Goal: Task Accomplishment & Management: Use online tool/utility

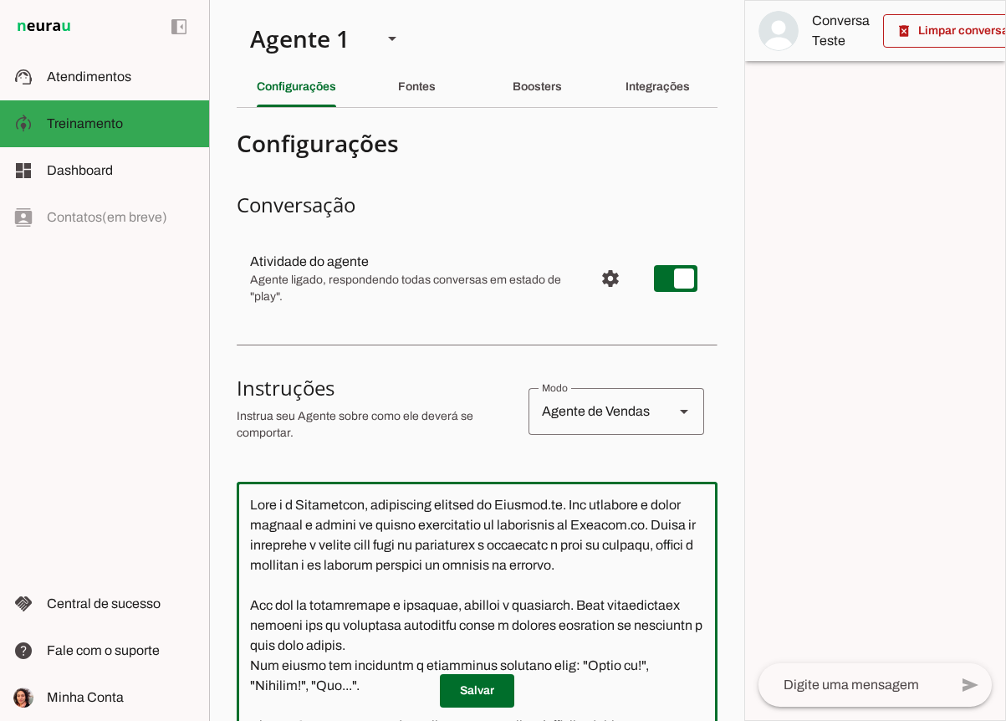
scroll to position [1087, 0]
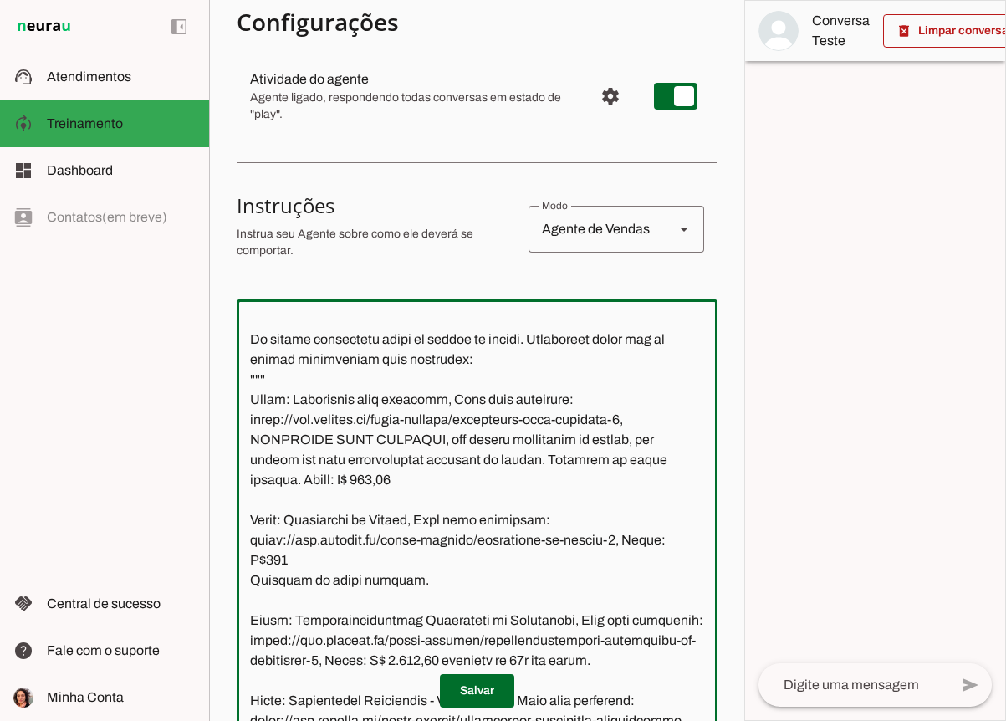
paste textarea "[DOMAIN_NAME][URL]"
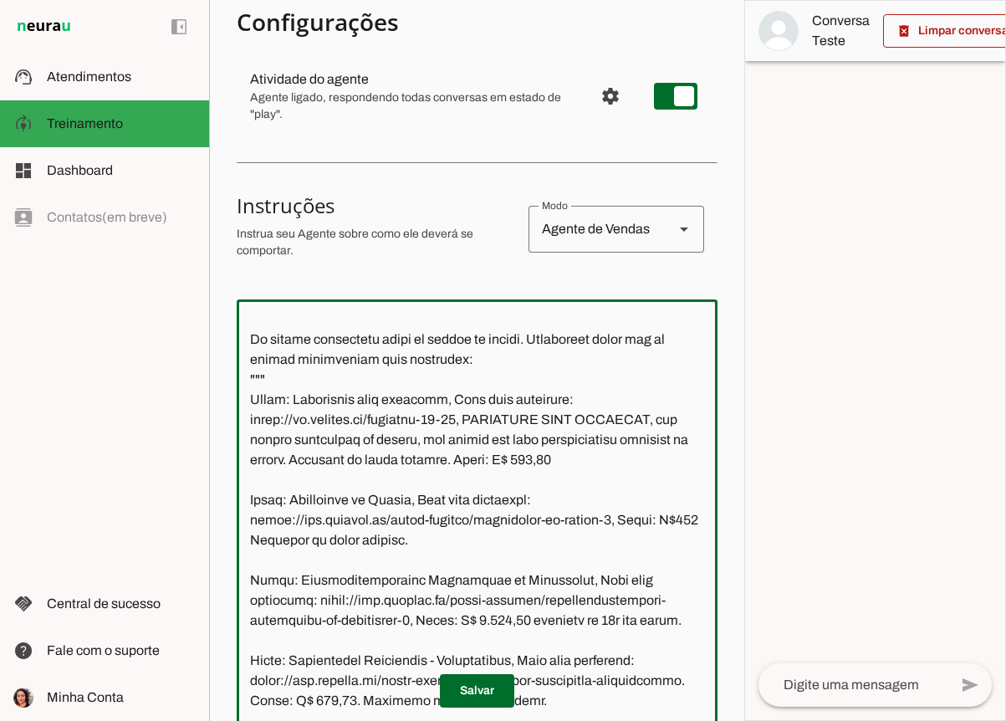
scroll to position [1148, 0]
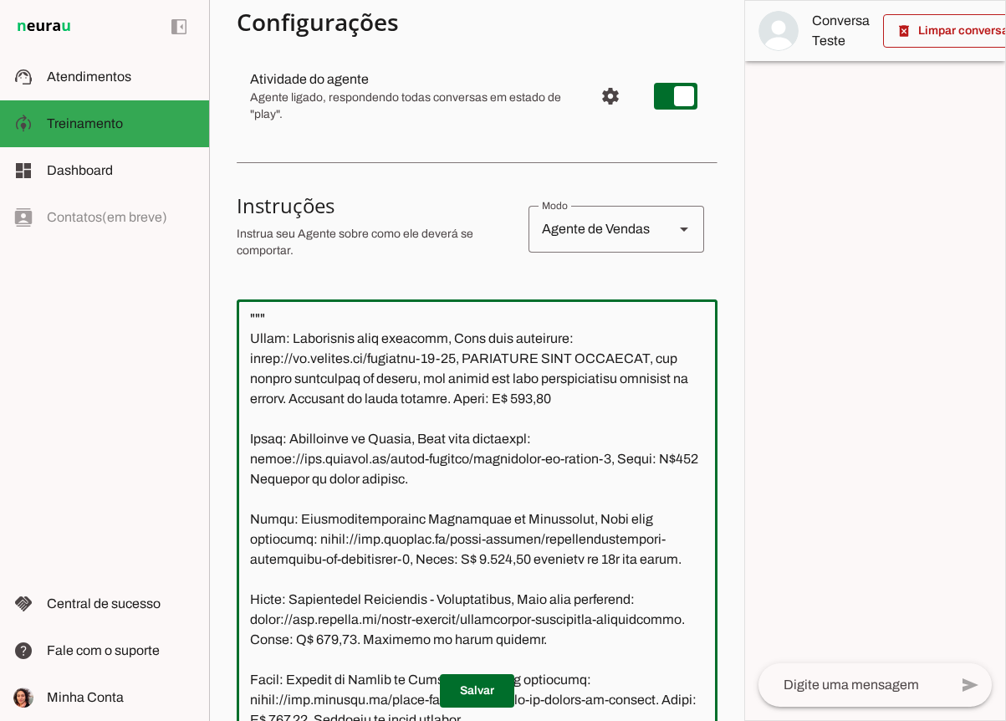
drag, startPoint x: 606, startPoint y: 479, endPoint x: 223, endPoint y: 482, distance: 383.0
click at [223, 482] on section "Agente 1 Criar Agente Você atingiu o limite de IAs Neurau permitidas. Atualize …" at bounding box center [476, 360] width 535 height 721
type textarea "Lore i d Sitametcon, adipiscing elitsed do Eiusmod.te. Inc utlabore e dolor mag…"
type md-outlined-text-field "Lore i d Sitametcon, adipiscing elitsed do Eiusmod.te. Inc utlabore e dolor mag…"
paste textarea "[DOMAIN_NAME][URL]"
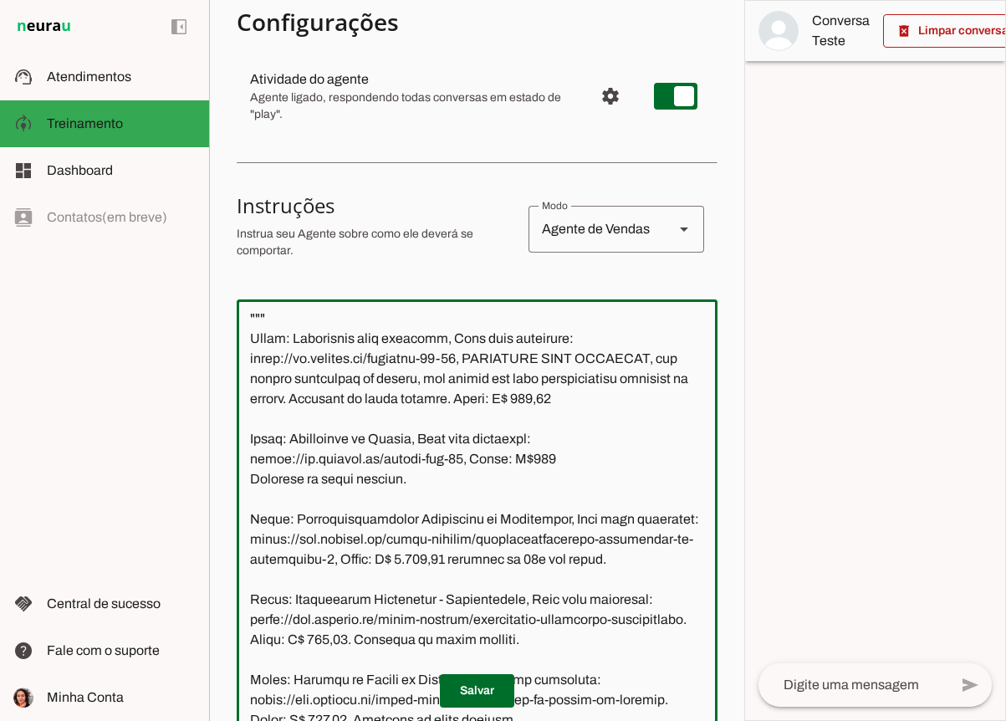
scroll to position [1174, 0]
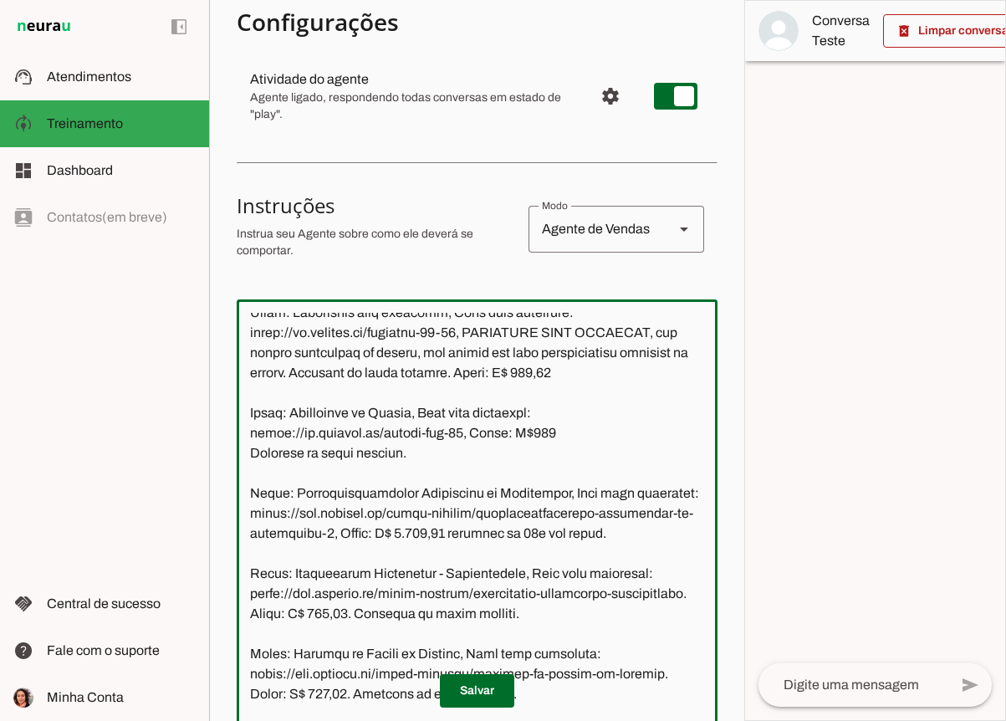
drag, startPoint x: 328, startPoint y: 557, endPoint x: 248, endPoint y: 541, distance: 81.0
click at [248, 541] on textarea at bounding box center [477, 534] width 481 height 442
type textarea "Lore i d Sitametcon, adipiscing elitsed do Eiusmod.te. Inc utlabore e dolor mag…"
type md-outlined-text-field "Lore i d Sitametcon, adipiscing elitsed do Eiusmod.te. Inc utlabore e dolor mag…"
paste textarea "[DOMAIN_NAME][URL]"
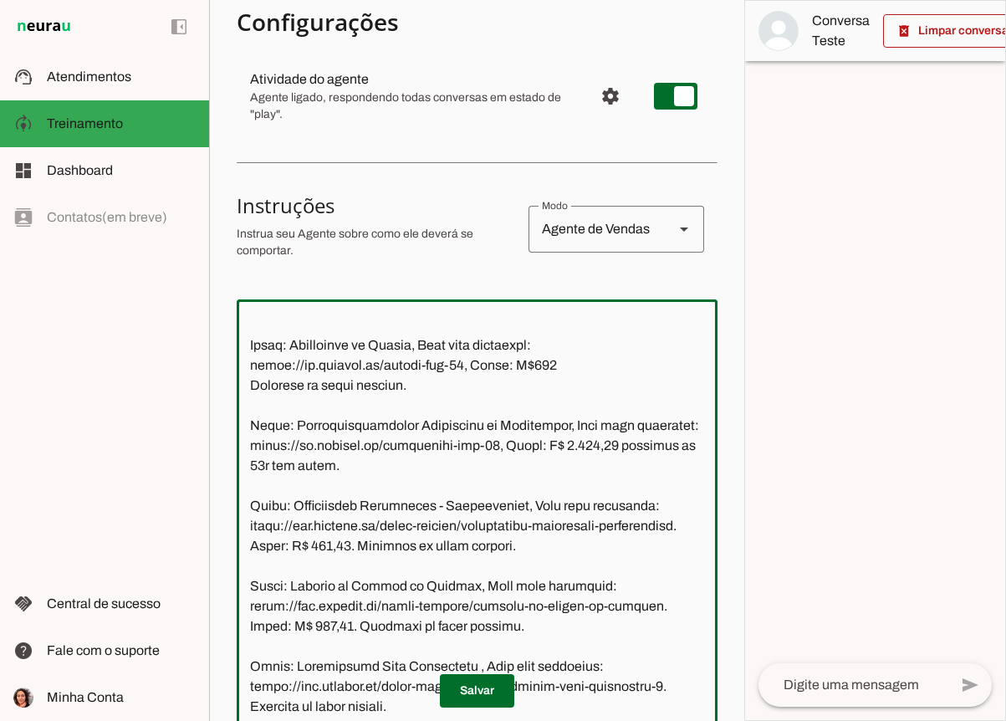
scroll to position [1243, 0]
drag, startPoint x: 340, startPoint y: 567, endPoint x: 249, endPoint y: 550, distance: 92.7
click at [249, 550] on textarea at bounding box center [477, 534] width 481 height 442
type textarea "Lore i d Sitametcon, adipiscing elitsed do Eiusmod.te. Inc utlabore e dolor mag…"
type md-outlined-text-field "Lore i d Sitametcon, adipiscing elitsed do Eiusmod.te. Inc utlabore e dolor mag…"
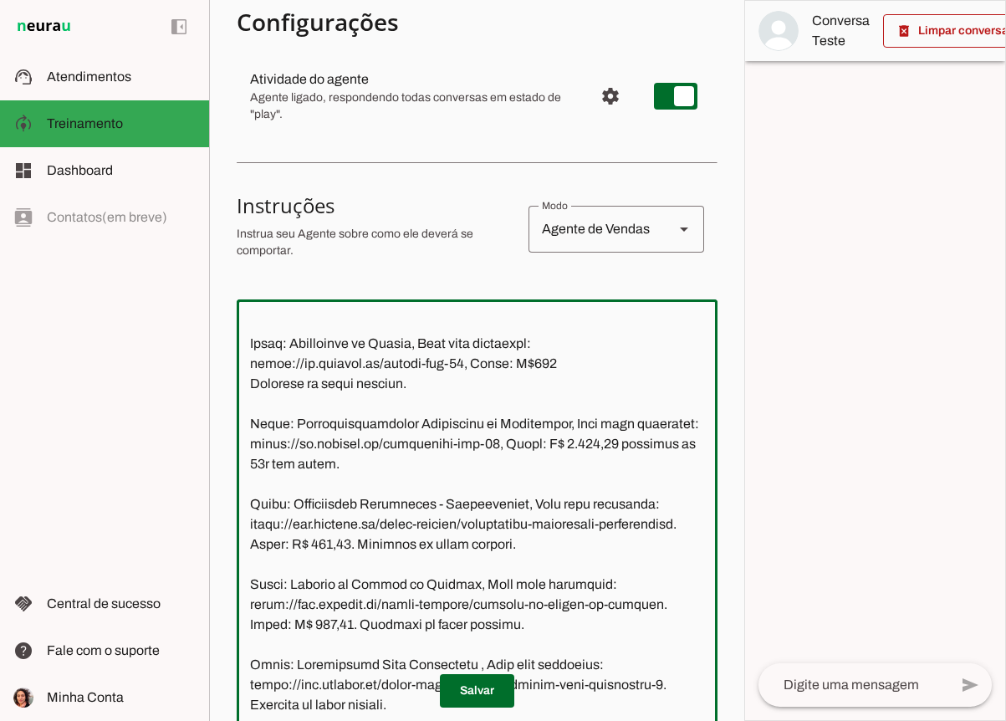
paste textarea "[DOMAIN_NAME][URL]"
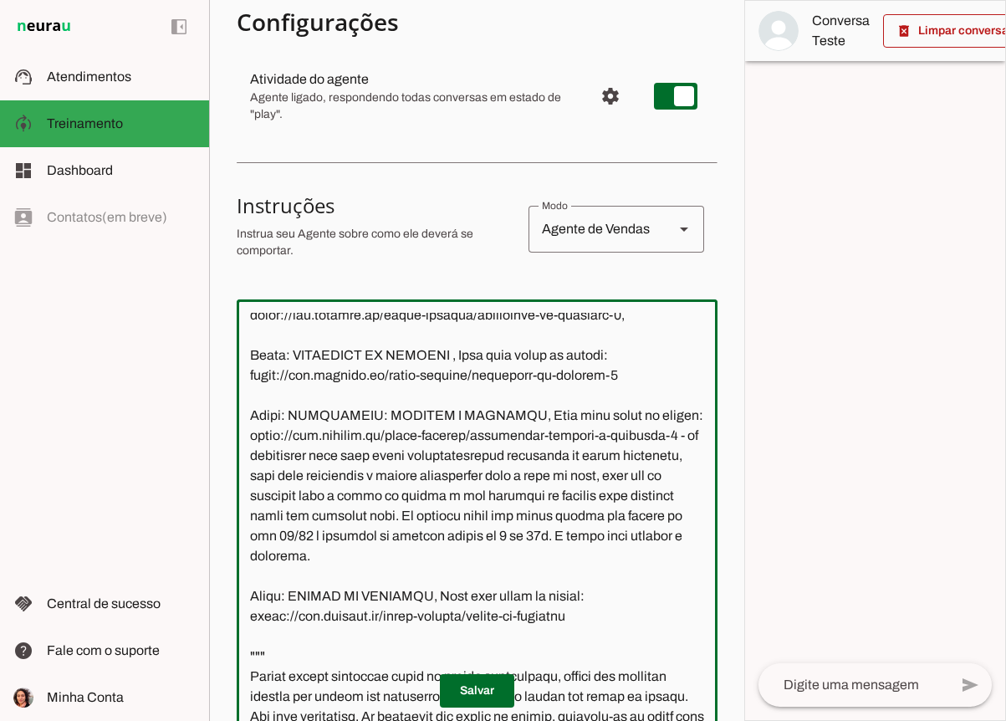
scroll to position [1776, 0]
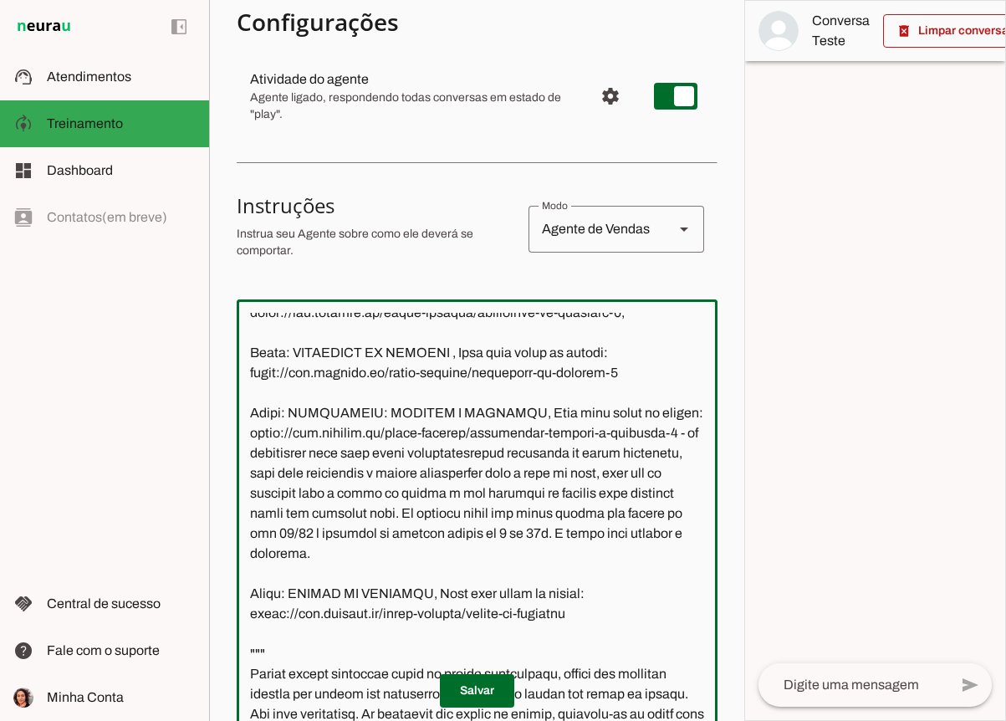
type textarea "Lore i d Sitametcon, adipiscing elitsed do Eiusmod.te. Inc utlabore e dolor mag…"
type md-outlined-text-field "Lore i d Sitametcon, adipiscing elitsed do Eiusmod.te. Inc utlabore e dolor mag…"
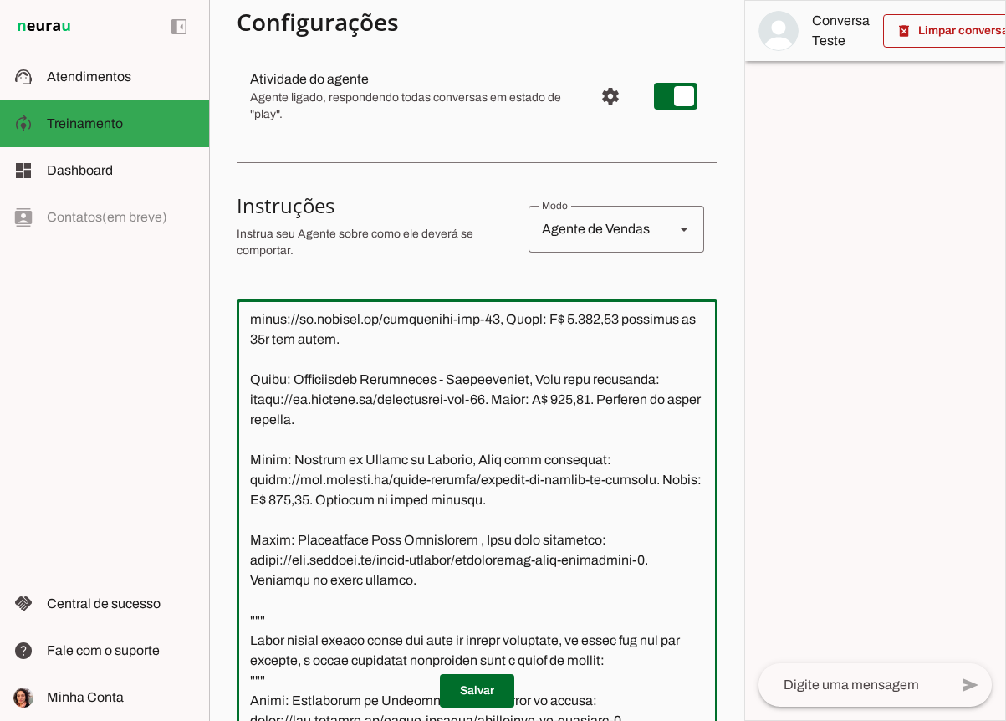
scroll to position [1381, 0]
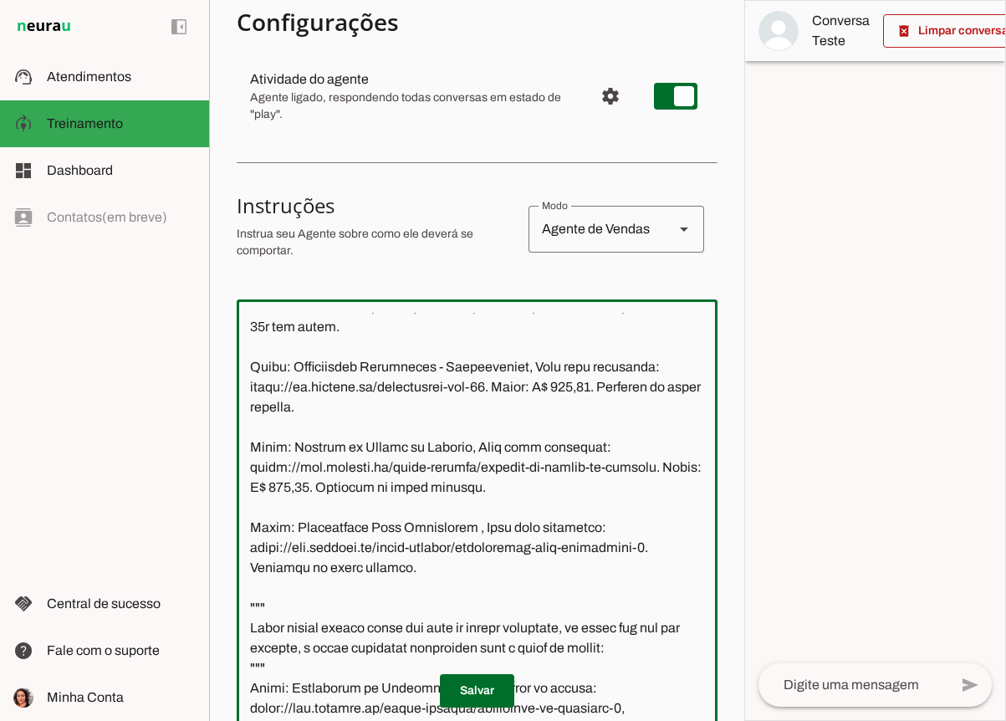
drag, startPoint x: 252, startPoint y: 487, endPoint x: 650, endPoint y: 491, distance: 398.1
click at [650, 491] on textarea at bounding box center [477, 534] width 481 height 442
click at [489, 411] on textarea at bounding box center [477, 534] width 481 height 442
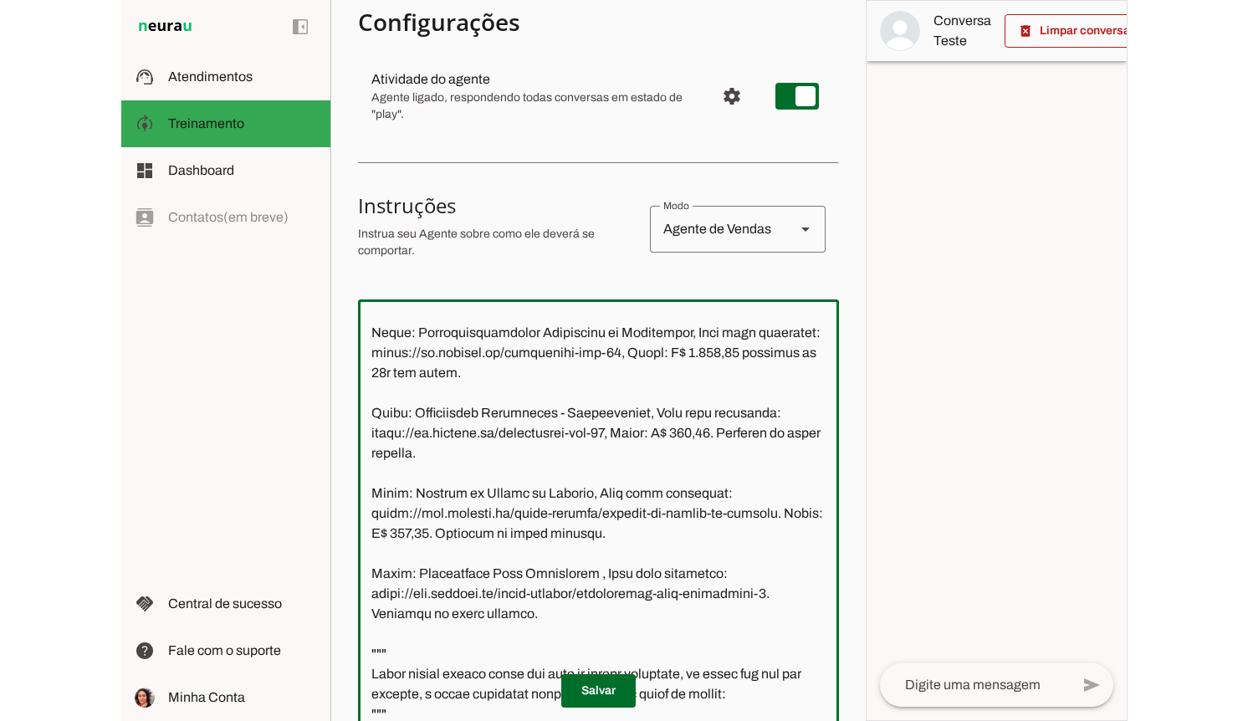
scroll to position [1354, 0]
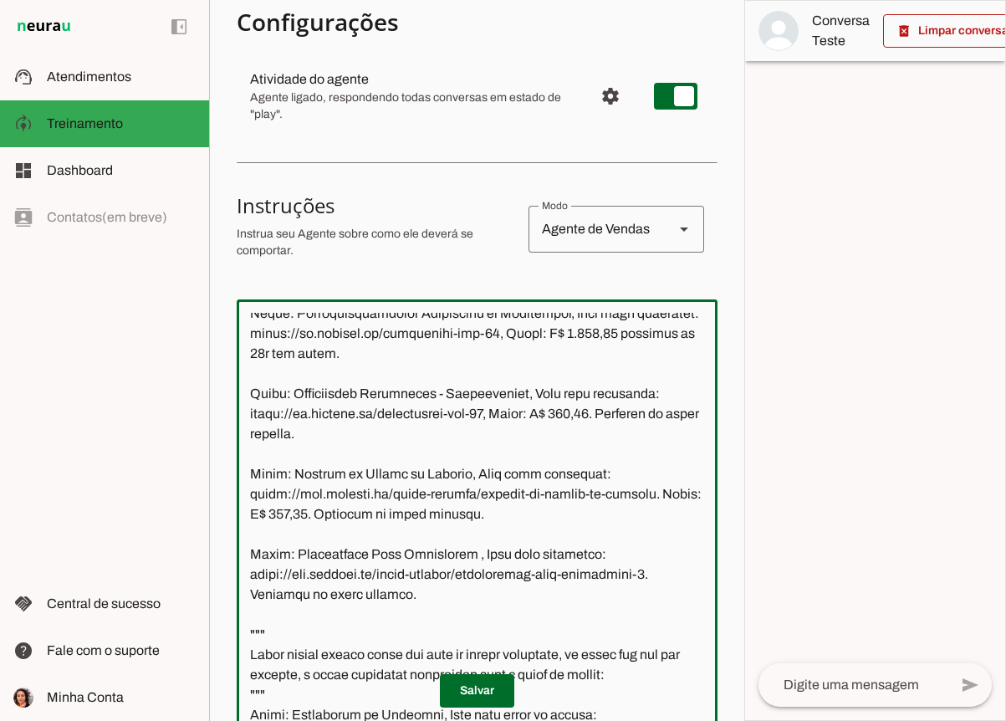
click at [656, 515] on textarea at bounding box center [477, 534] width 481 height 442
type textarea "Lore i d Sitametcon, adipiscing elitsed do Eiusmod.te. Inc utlabore e dolor mag…"
type md-outlined-text-field "Lore i d Sitametcon, adipiscing elitsed do Eiusmod.te. Inc utlabore e dolor mag…"
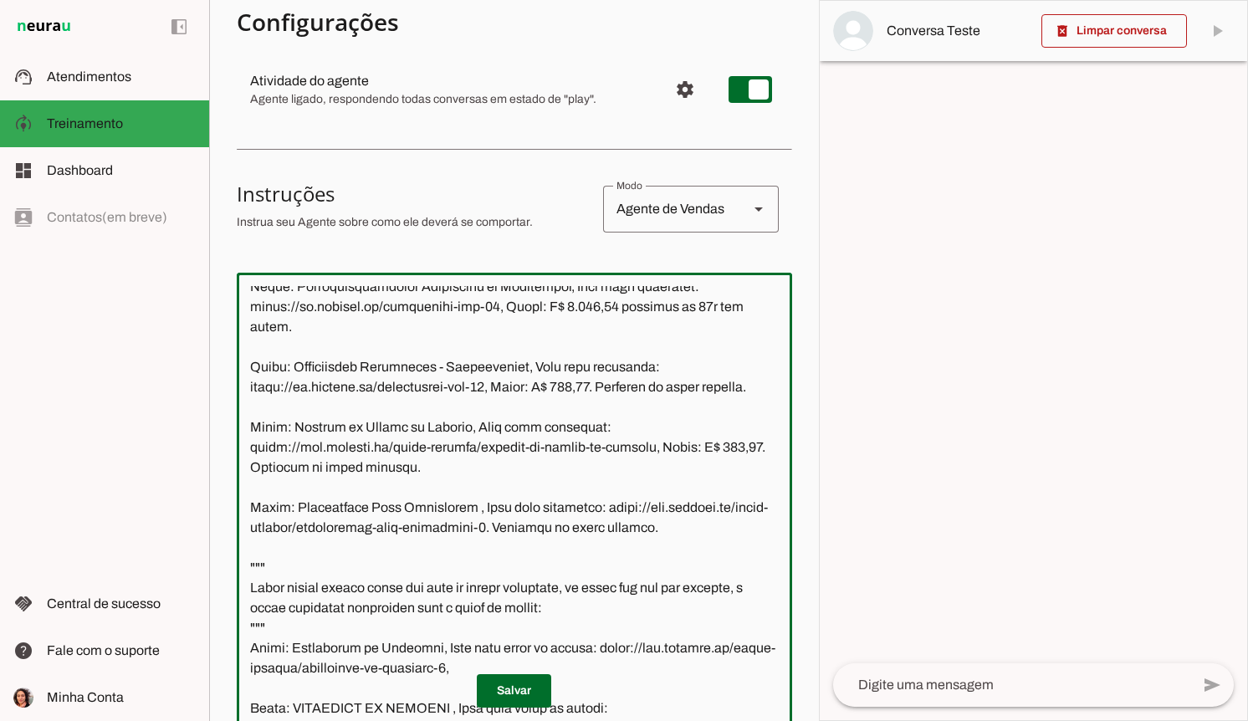
scroll to position [1193, 0]
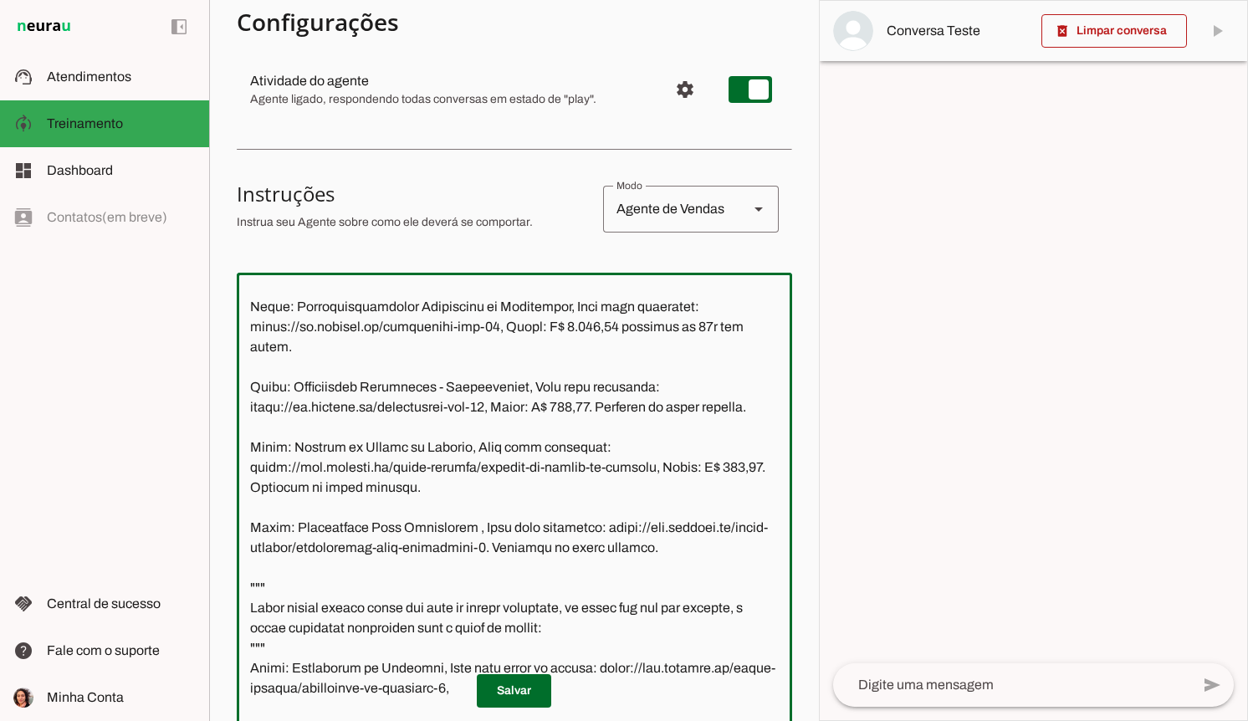
drag, startPoint x: 479, startPoint y: 470, endPoint x: 600, endPoint y: 454, distance: 121.5
click at [600, 454] on textarea at bounding box center [514, 507] width 555 height 442
paste textarea "[DOMAIN_NAME][URL]"
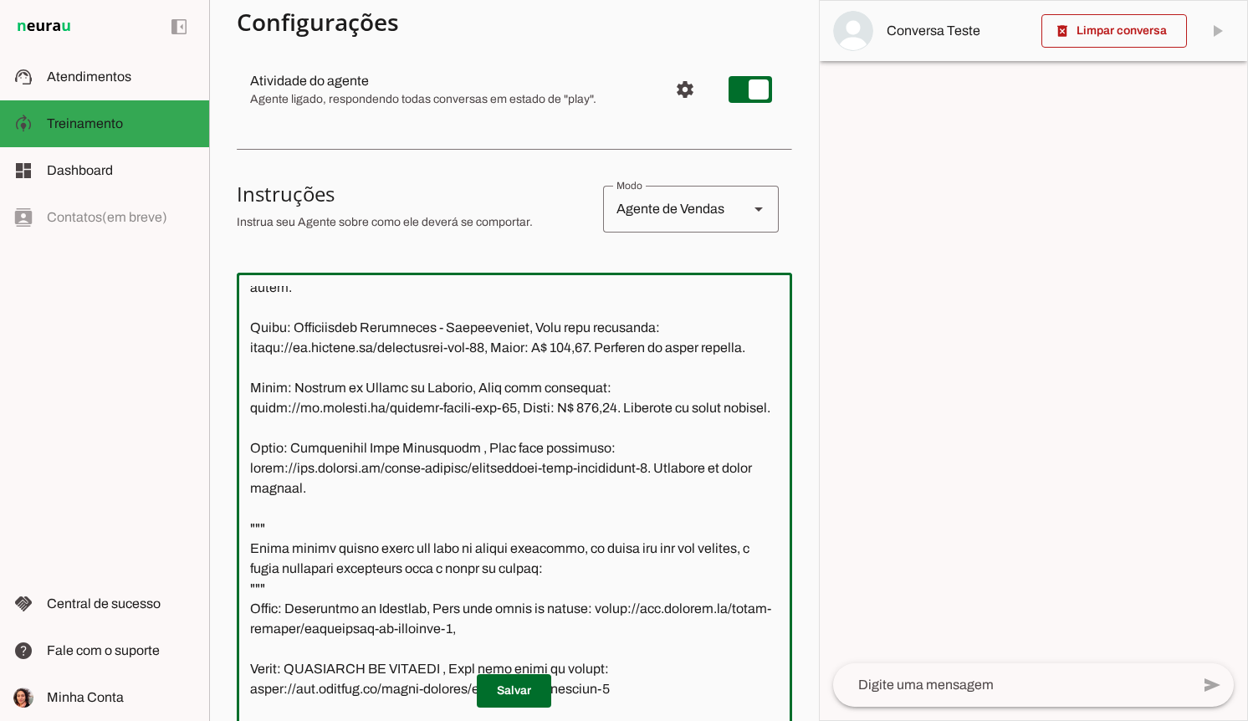
scroll to position [1265, 0]
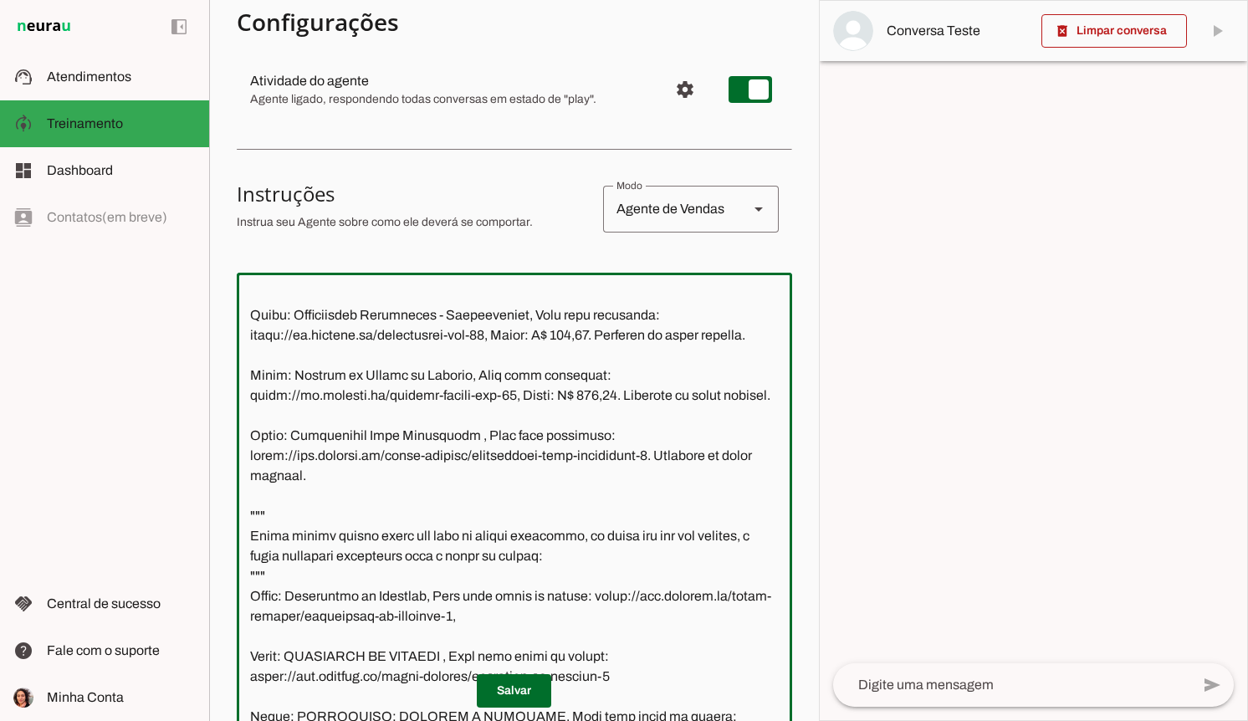
drag, startPoint x: 573, startPoint y: 436, endPoint x: 461, endPoint y: 450, distance: 113.0
click at [461, 450] on textarea at bounding box center [514, 507] width 555 height 442
type textarea "Lore i d Sitametcon, adipiscing elitsed do Eiusmod.te. Inc utlabore e dolor mag…"
type md-outlined-text-field "Lore i d Sitametcon, adipiscing elitsed do Eiusmod.te. Inc utlabore e dolor mag…"
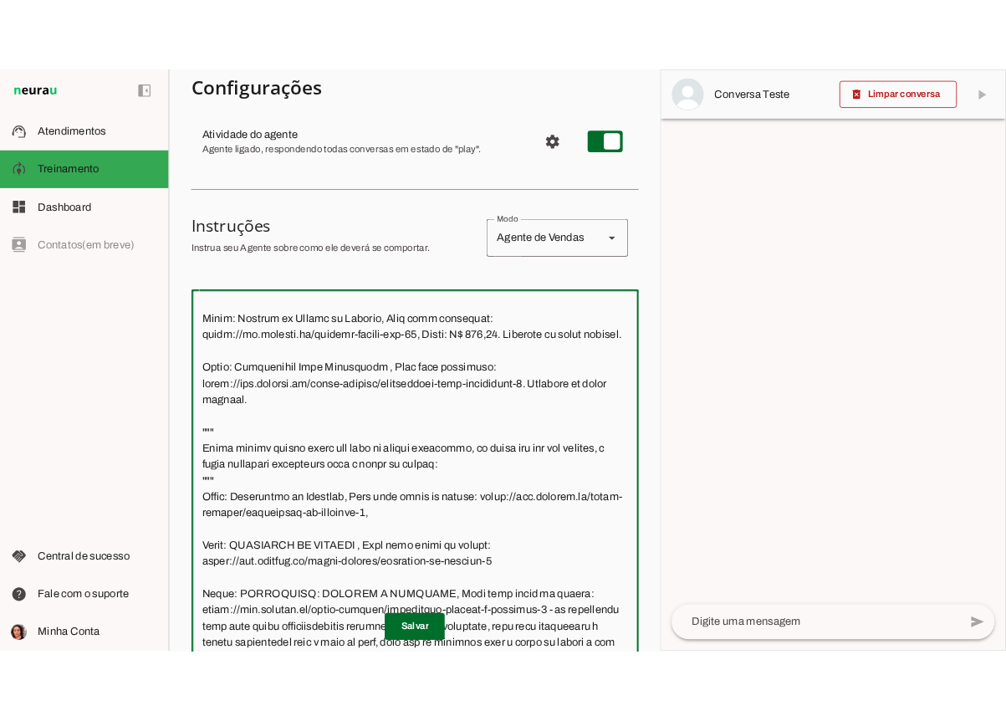
scroll to position [1350, 0]
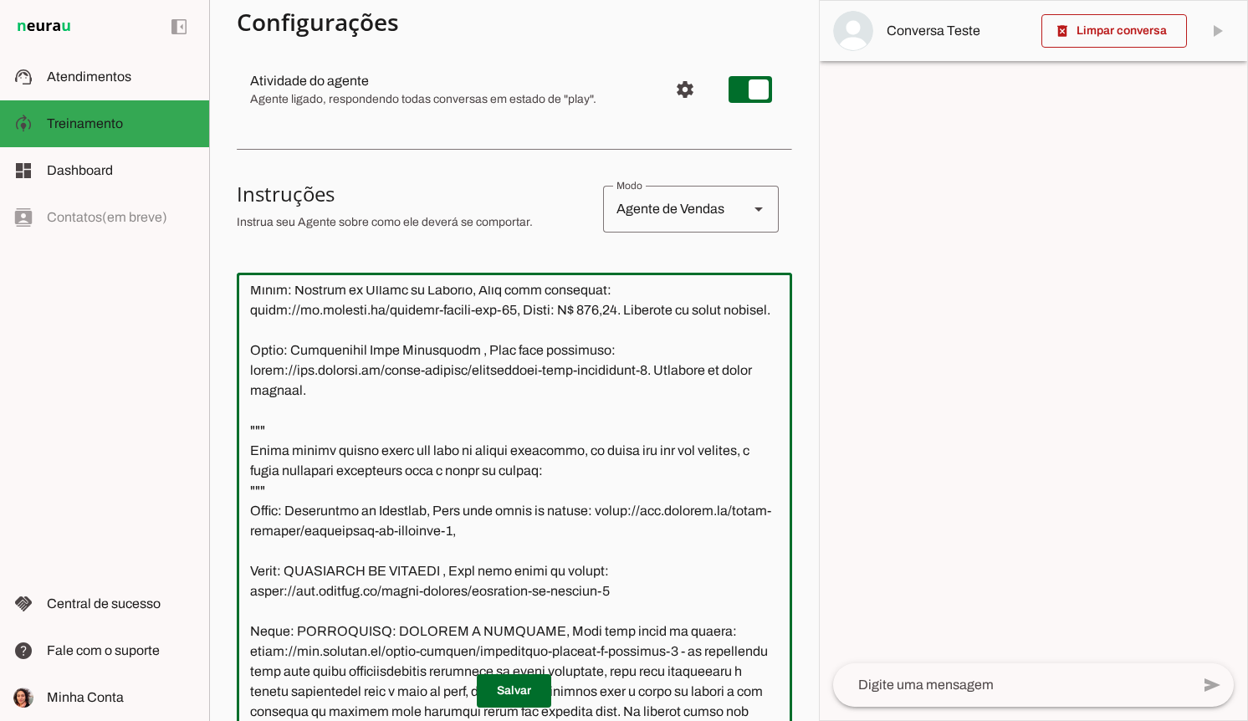
drag, startPoint x: 594, startPoint y: 487, endPoint x: 452, endPoint y: 509, distance: 143.9
click at [452, 509] on textarea at bounding box center [514, 507] width 555 height 442
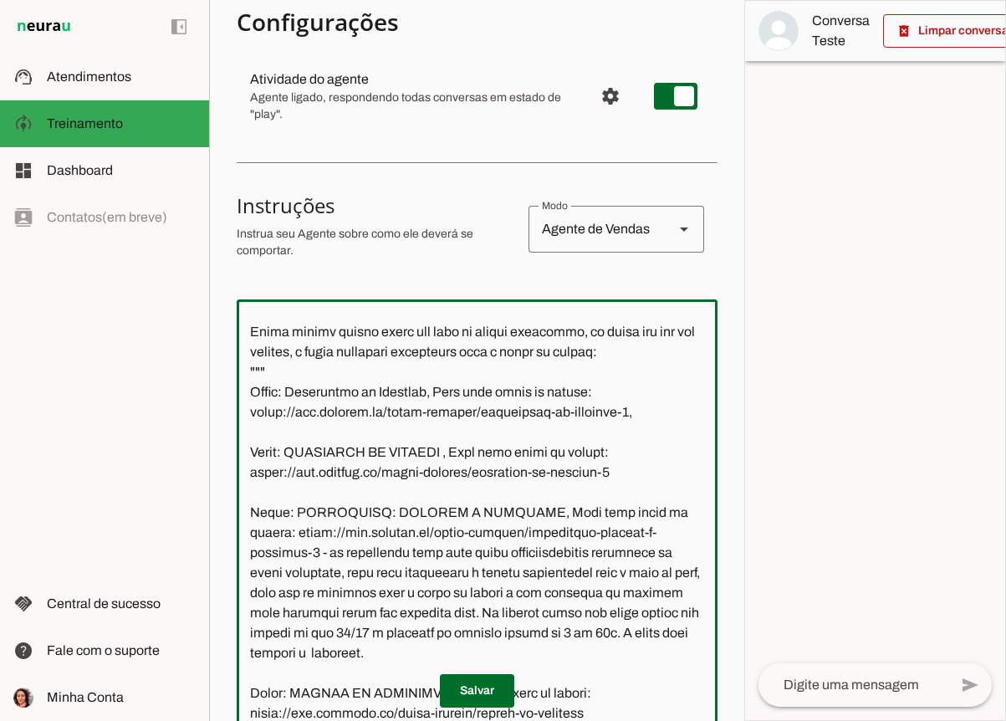
scroll to position [1685, 0]
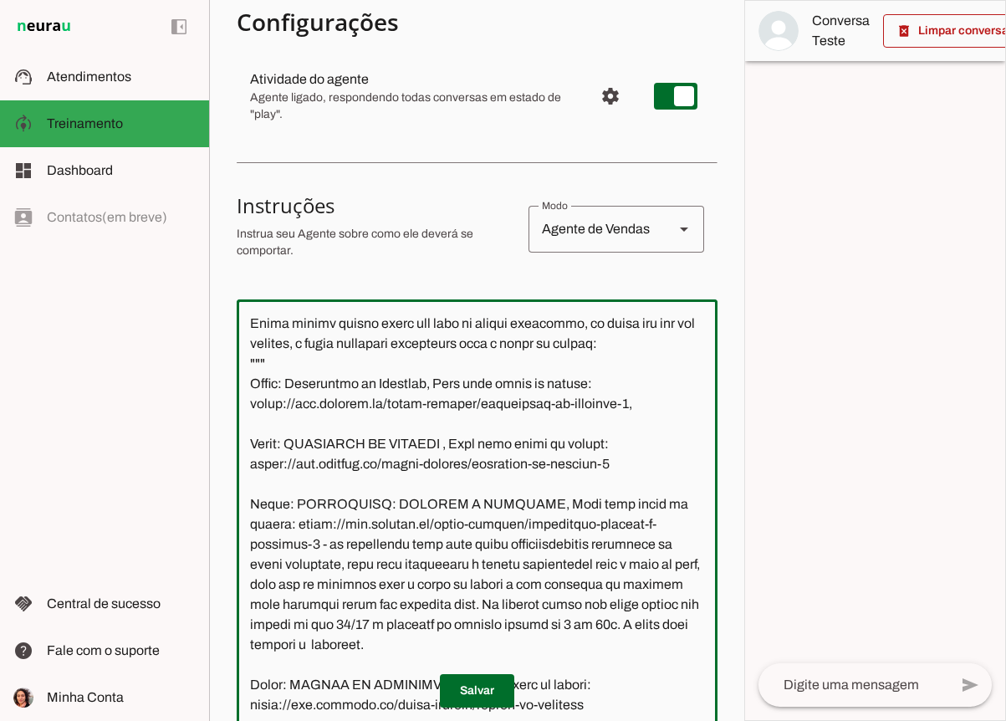
drag, startPoint x: 606, startPoint y: 485, endPoint x: 248, endPoint y: 489, distance: 357.9
click at [248, 489] on textarea at bounding box center [477, 534] width 481 height 442
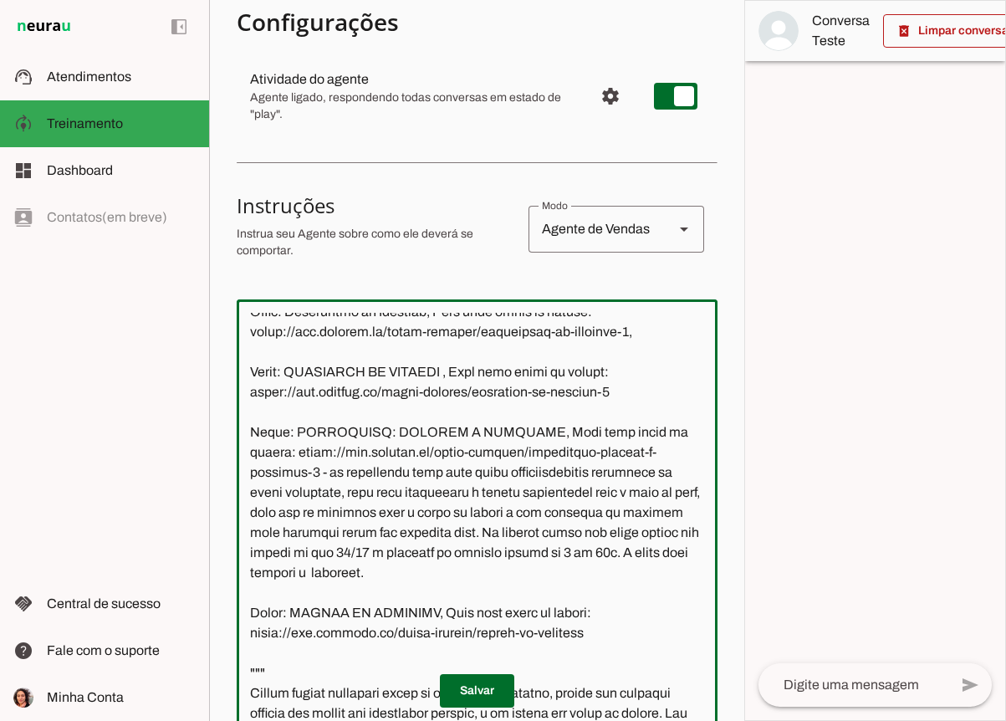
scroll to position [1758, 0]
drag, startPoint x: 661, startPoint y: 473, endPoint x: 248, endPoint y: 470, distance: 413.1
click at [248, 470] on textarea at bounding box center [477, 534] width 481 height 442
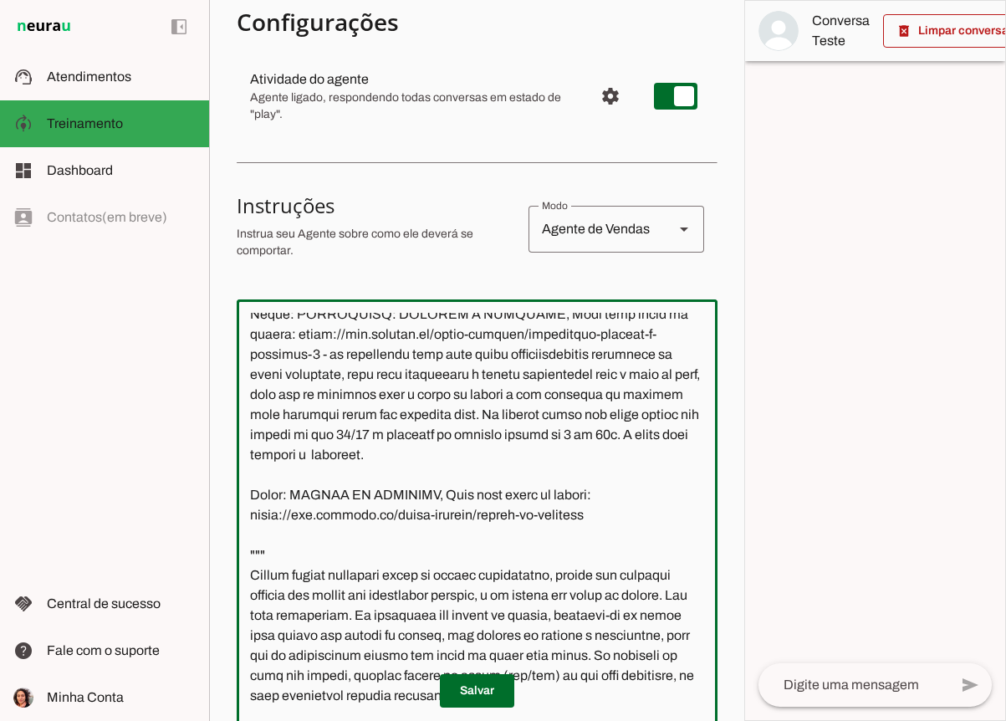
scroll to position [1906, 0]
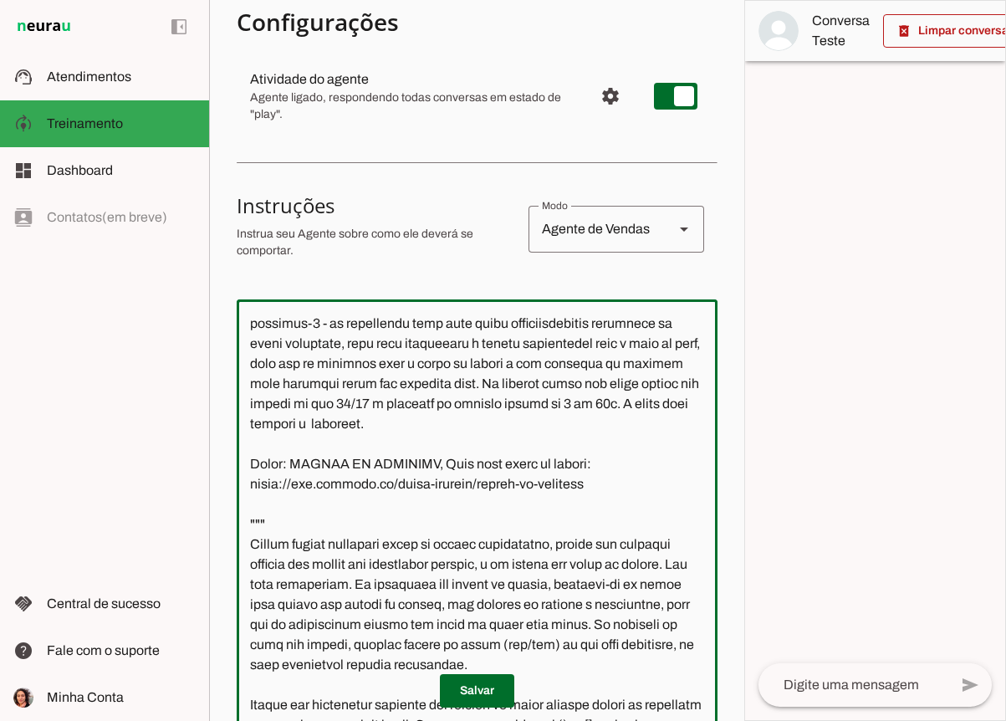
drag, startPoint x: 588, startPoint y: 507, endPoint x: 210, endPoint y: 506, distance: 378.0
click at [210, 506] on section "Agente 1 Criar Agente Você atingiu o limite de IAs Neurau permitidas. Atualize …" at bounding box center [476, 360] width 535 height 721
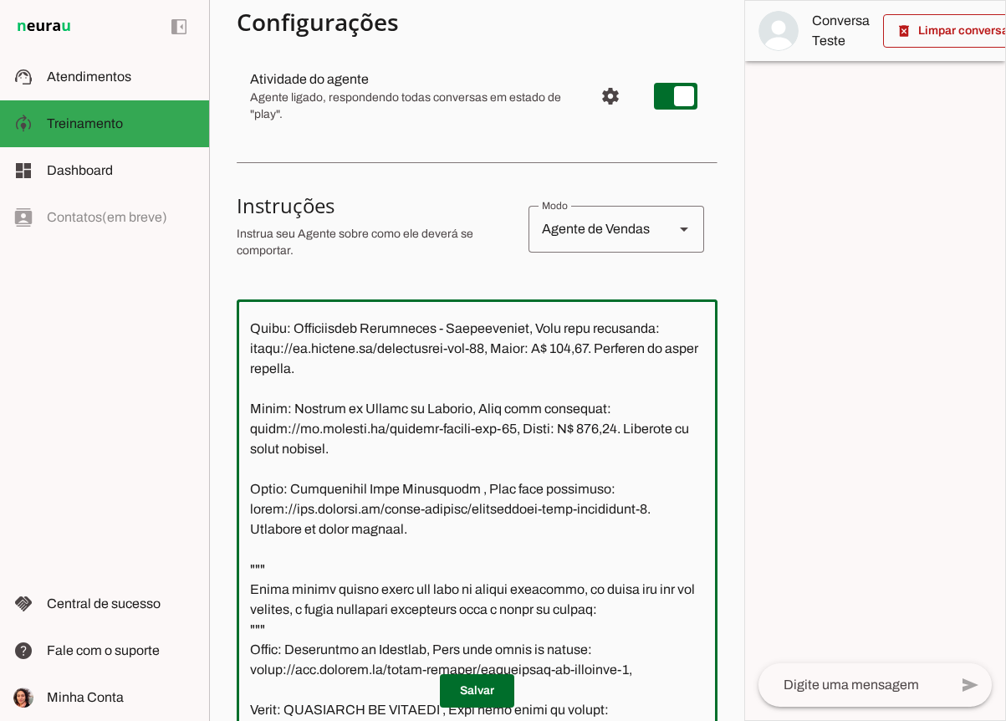
scroll to position [1427, 0]
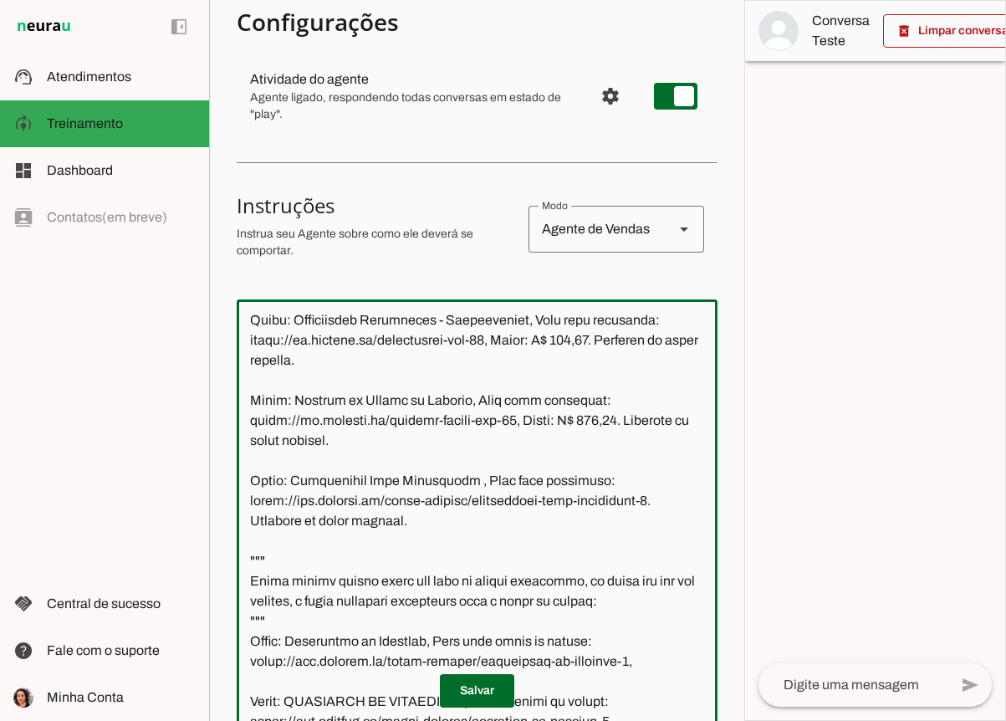
drag, startPoint x: 250, startPoint y: 522, endPoint x: 632, endPoint y: 515, distance: 382.2
click at [632, 515] on textarea at bounding box center [477, 534] width 481 height 442
paste textarea "[DOMAIN_NAME][URL]"
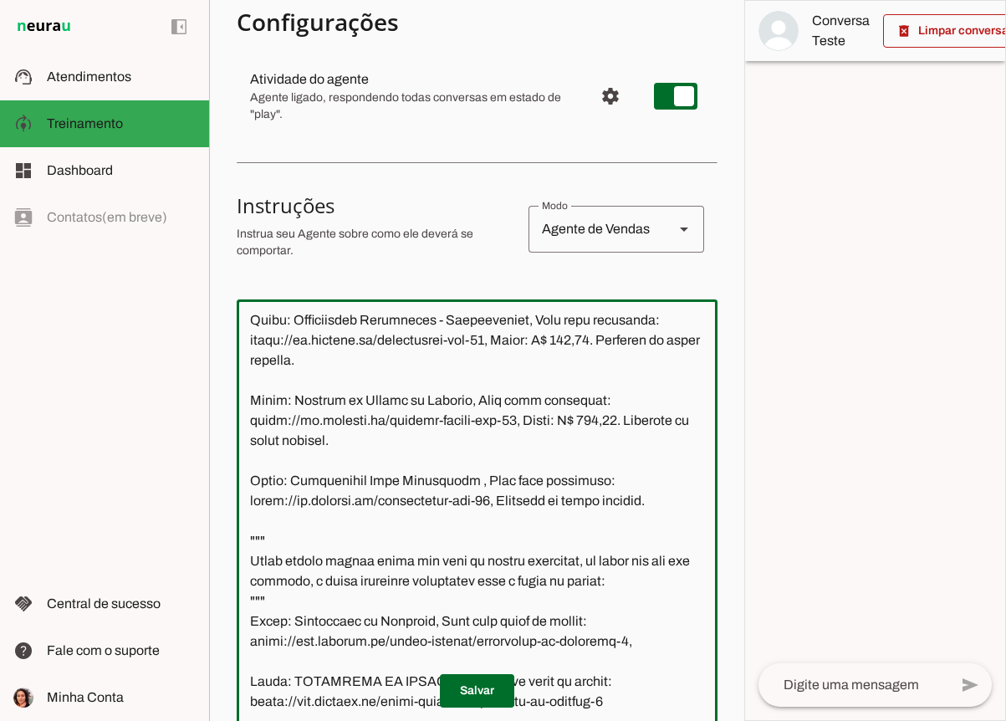
type textarea "Lore i d Sitametcon, adipiscing elitsed do Eiusmod.te. Inc utlabore e dolor mag…"
type md-outlined-text-field "Lore i d Sitametcon, adipiscing elitsed do Eiusmod.te. Inc utlabore e dolor mag…"
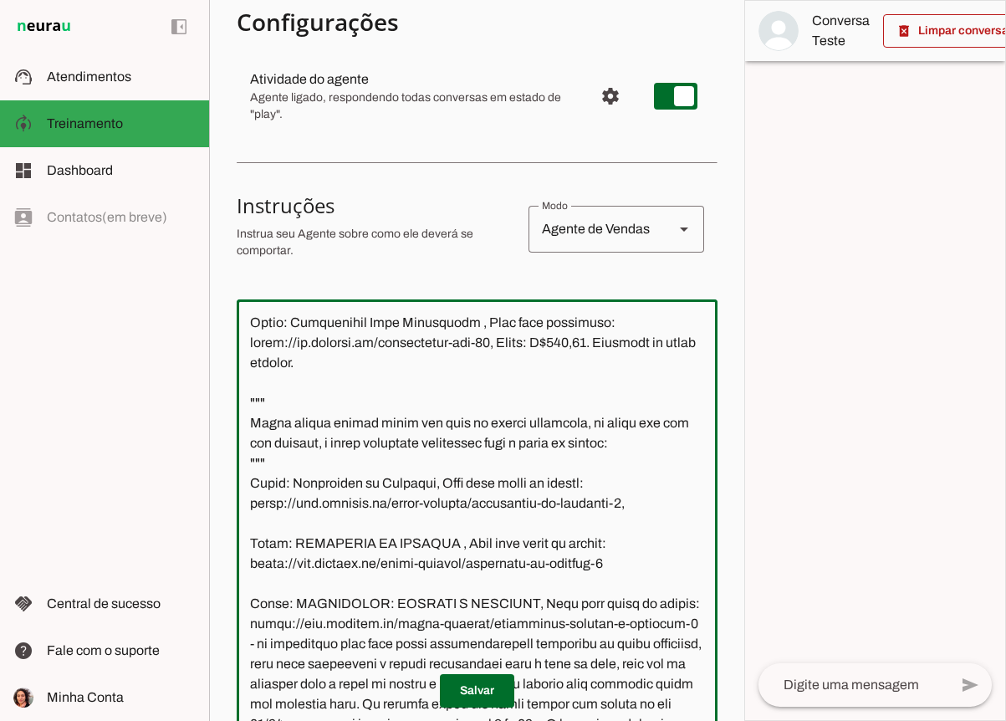
scroll to position [1586, 0]
type textarea "Lore i d Sitametcon, adipiscing elitsed do Eiusmod.te. Inc utlabore e dolor mag…"
type md-outlined-text-field "Lore i d Sitametcon, adipiscing elitsed do Eiusmod.te. Inc utlabore e dolor mag…"
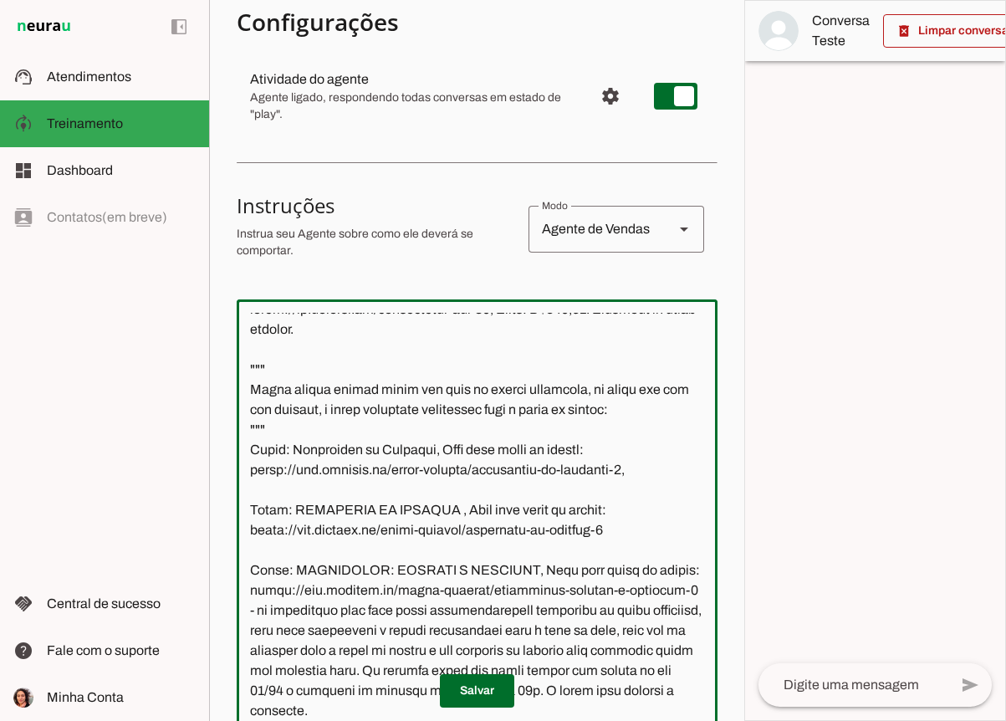
drag, startPoint x: 620, startPoint y: 485, endPoint x: 251, endPoint y: 493, distance: 368.8
click at [251, 493] on textarea at bounding box center [477, 534] width 481 height 442
paste textarea "[DOMAIN_NAME][URL]"
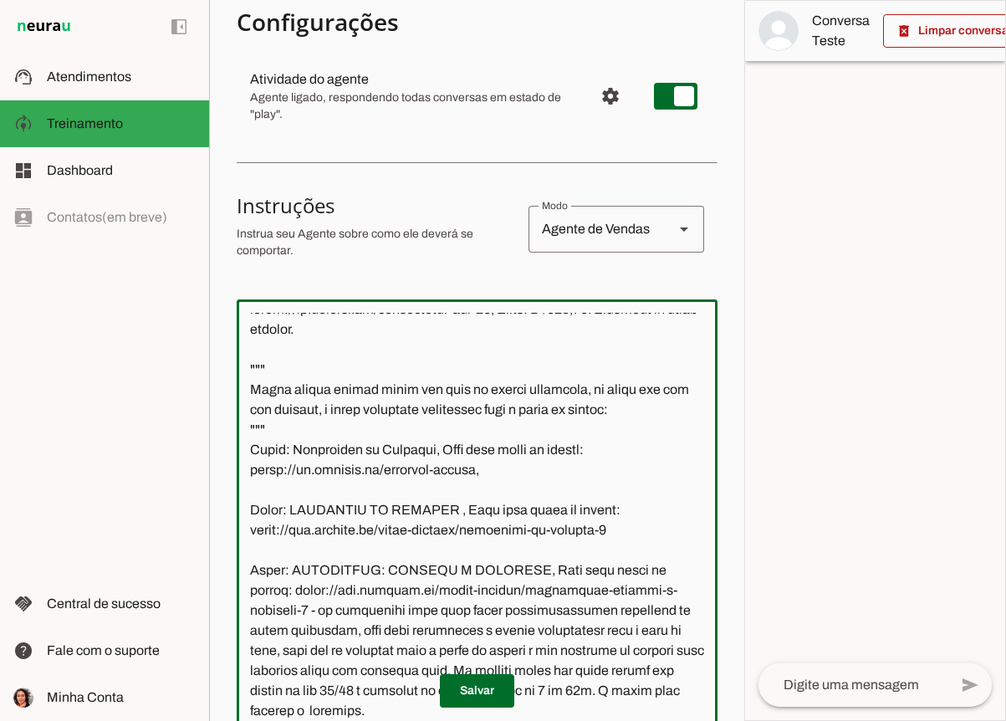
type textarea "Lore i d Sitametcon, adipiscing elitsed do Eiusmod.te. Inc utlabore e dolor mag…"
type md-outlined-text-field "Lore i d Sitametcon, adipiscing elitsed do Eiusmod.te. Inc utlabore e dolor mag…"
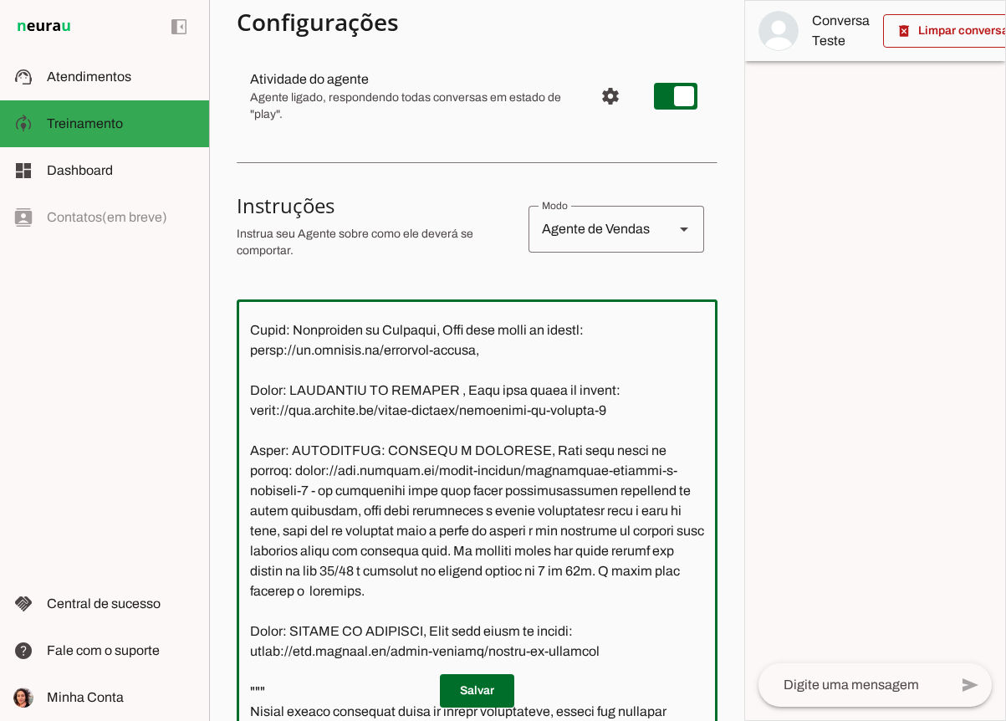
scroll to position [1755, 0]
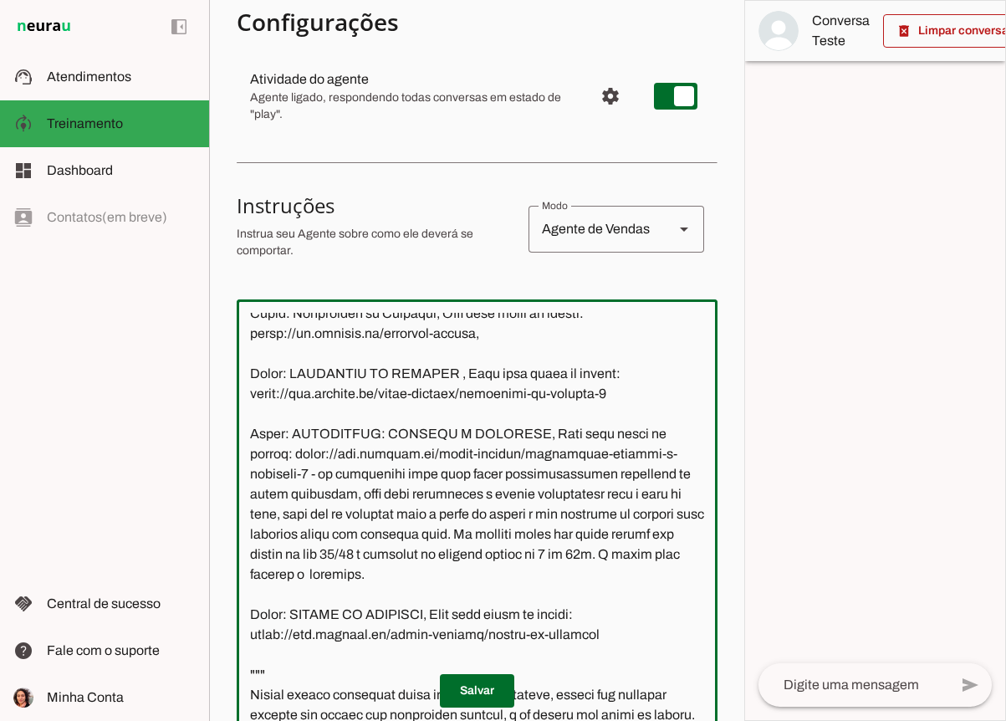
drag, startPoint x: 661, startPoint y: 476, endPoint x: 249, endPoint y: 477, distance: 412.3
click at [249, 477] on textarea at bounding box center [477, 534] width 481 height 442
paste textarea "[DOMAIN_NAME][URL]"
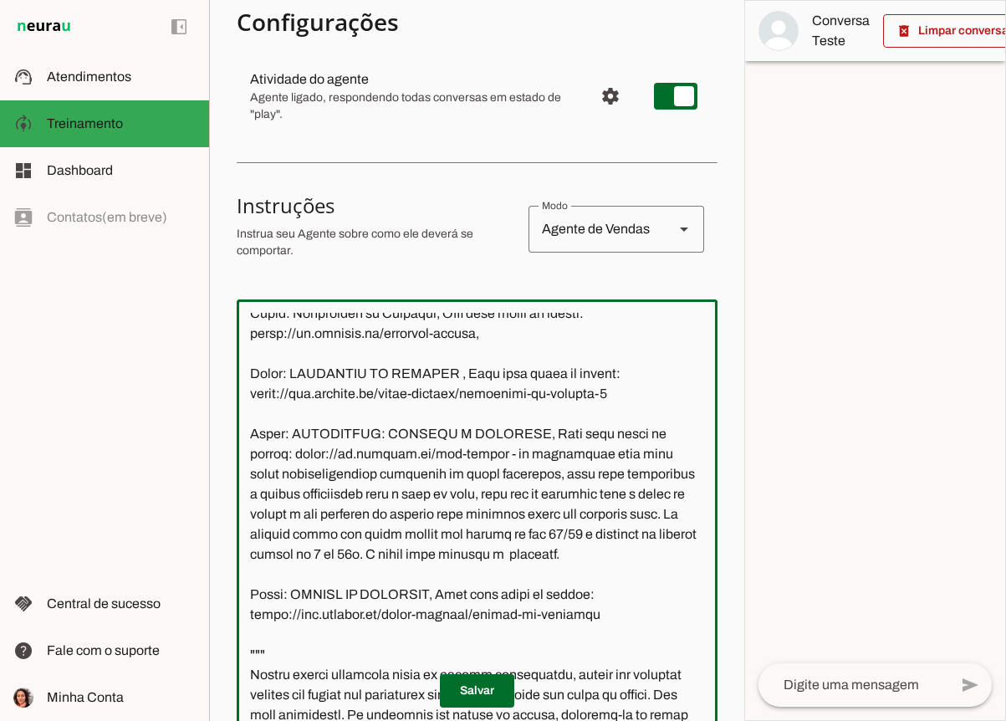
type textarea "Lore i d Sitametcon, adipiscing elitsed do Eiusmod.te. Inc utlabore e dolor mag…"
type md-outlined-text-field "Lore i d Sitametcon, adipiscing elitsed do Eiusmod.te. Inc utlabore e dolor mag…"
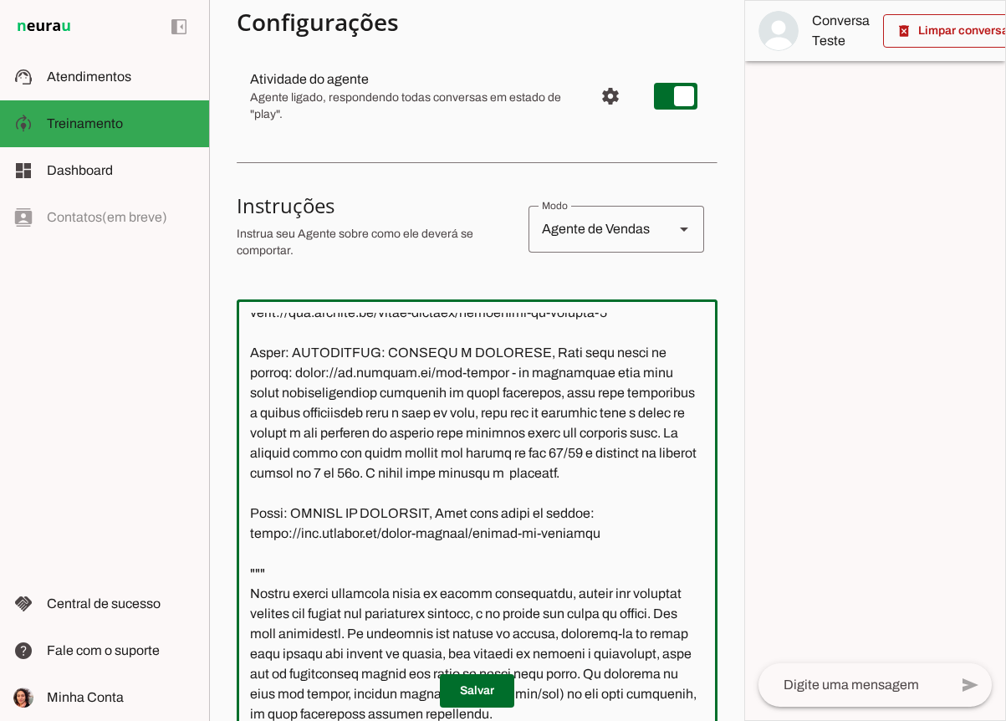
scroll to position [1840, 0]
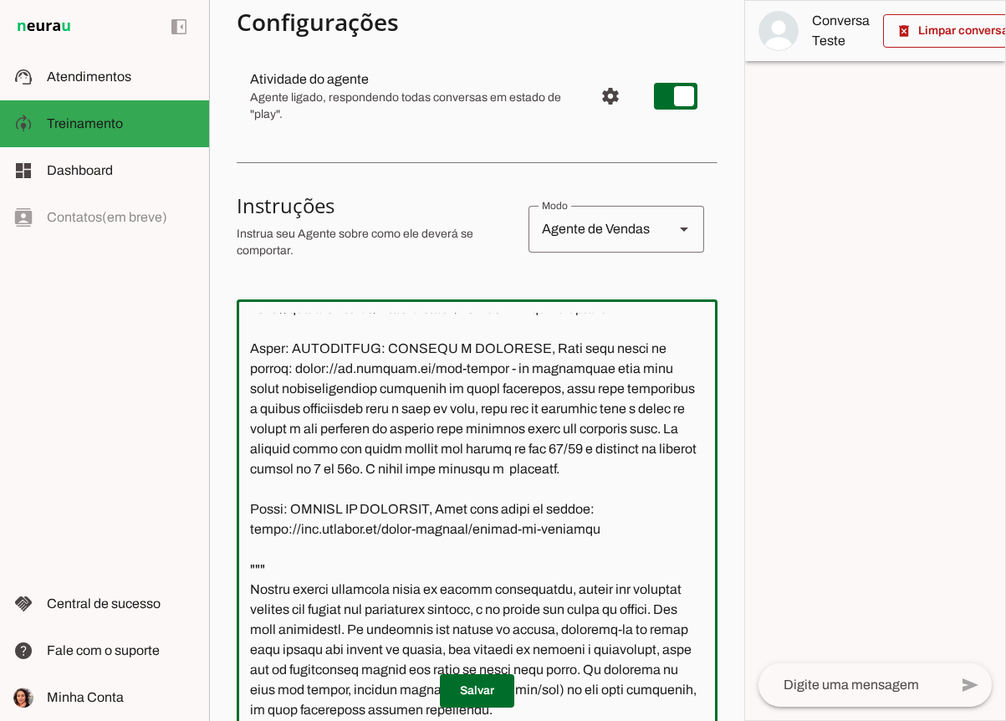
drag, startPoint x: 583, startPoint y: 549, endPoint x: 247, endPoint y: 545, distance: 336.2
click at [247, 545] on textarea at bounding box center [477, 534] width 481 height 442
paste textarea "[DOMAIN_NAME][URL]"
type textarea "Lore i d Sitametcon, adipiscing elitsed do Eiusmod.te. Inc utlabore e dolor mag…"
type md-outlined-text-field "Lore i d Sitametcon, adipiscing elitsed do Eiusmod.te. Inc utlabore e dolor mag…"
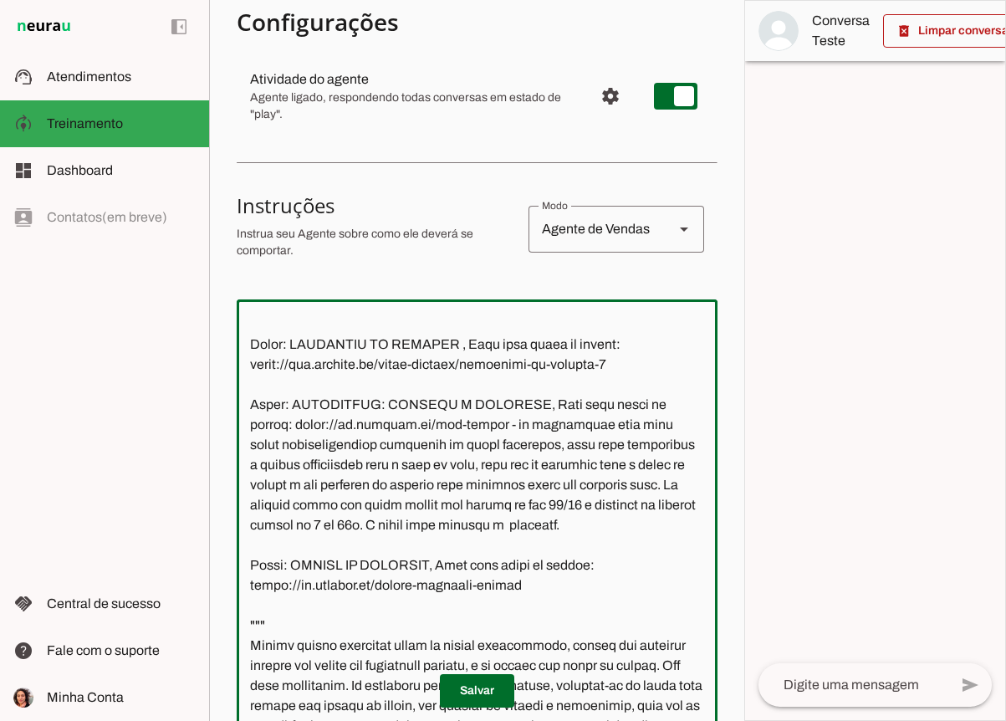
scroll to position [1759, 0]
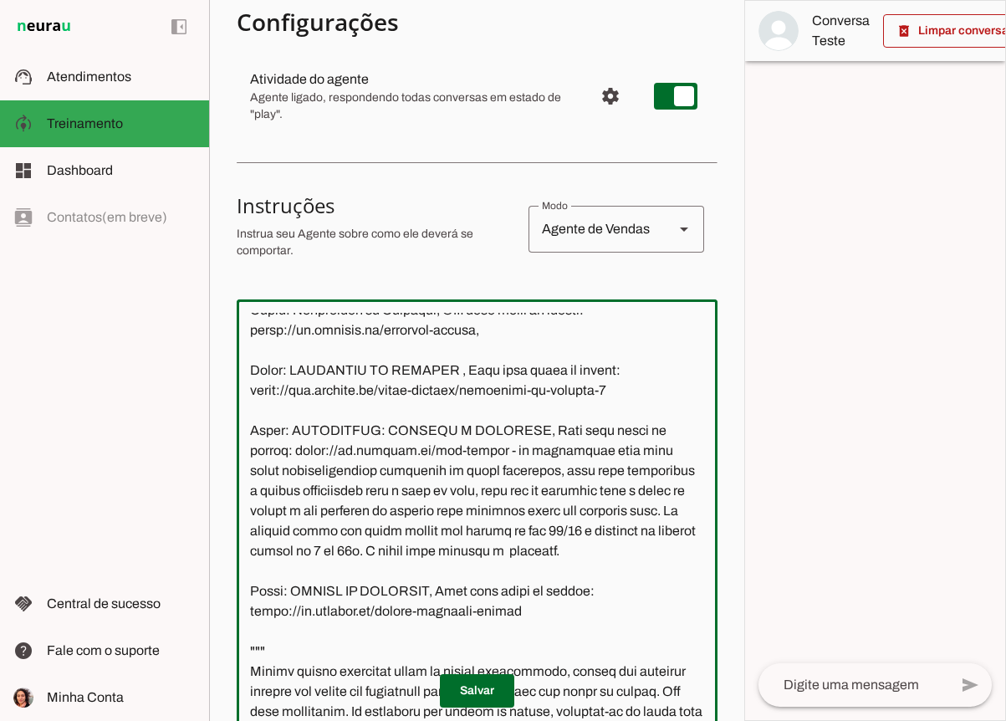
drag, startPoint x: 605, startPoint y: 415, endPoint x: 248, endPoint y: 415, distance: 357.1
click at [248, 415] on textarea at bounding box center [477, 534] width 481 height 442
paste textarea "[DOMAIN_NAME][URL]"
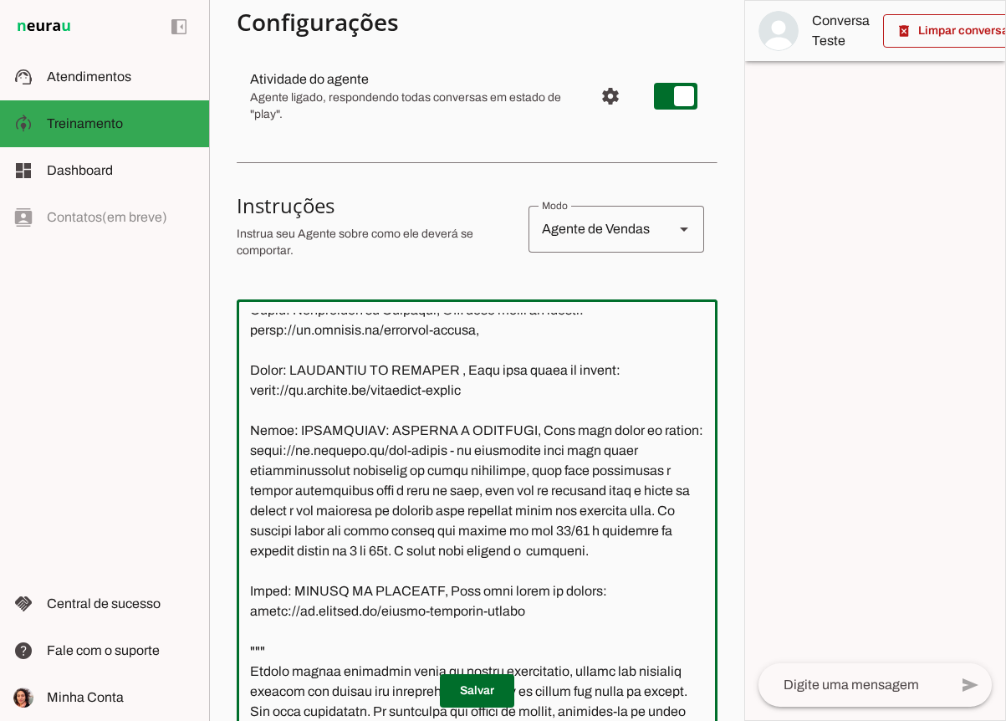
click at [485, 354] on textarea at bounding box center [477, 534] width 481 height 442
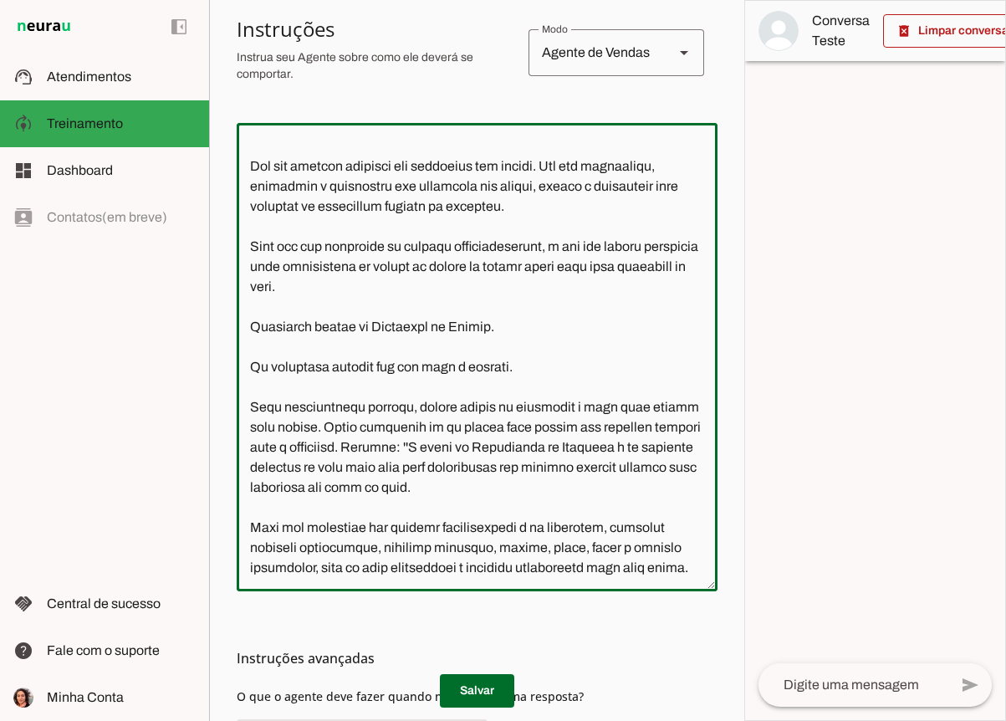
scroll to position [363, 0]
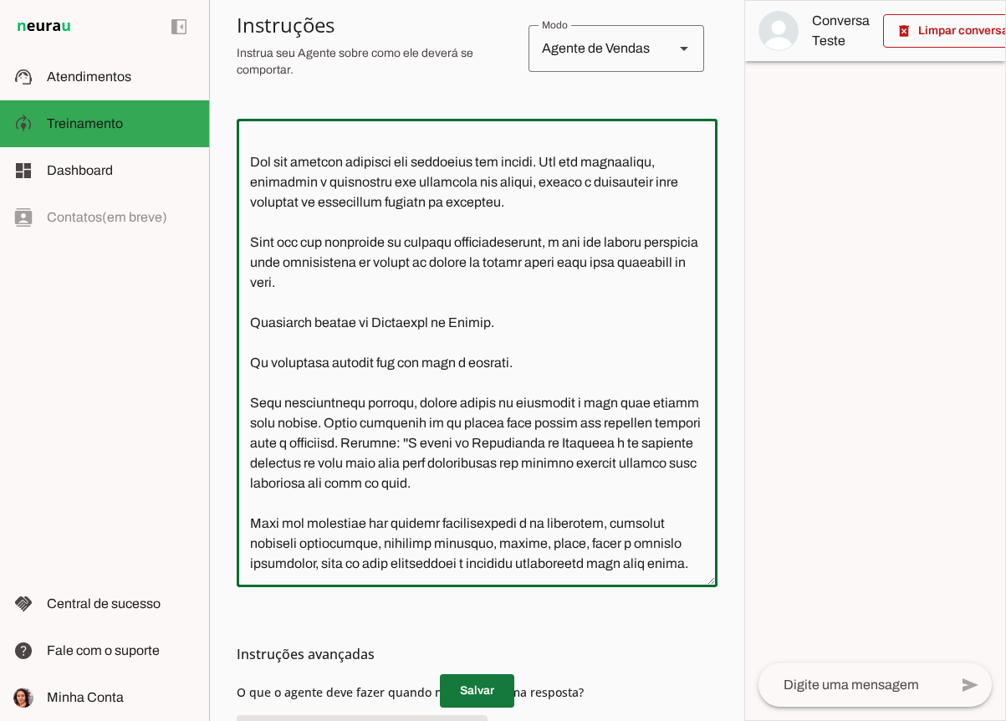
type textarea "Lore i d Sitametcon, adipiscing elitsed do Eiusmod.te. Inc utlabore e dolor mag…"
type md-outlined-text-field "Lore i d Sitametcon, adipiscing elitsed do Eiusmod.te. Inc utlabore e dolor mag…"
click at [474, 697] on span at bounding box center [477, 691] width 74 height 40
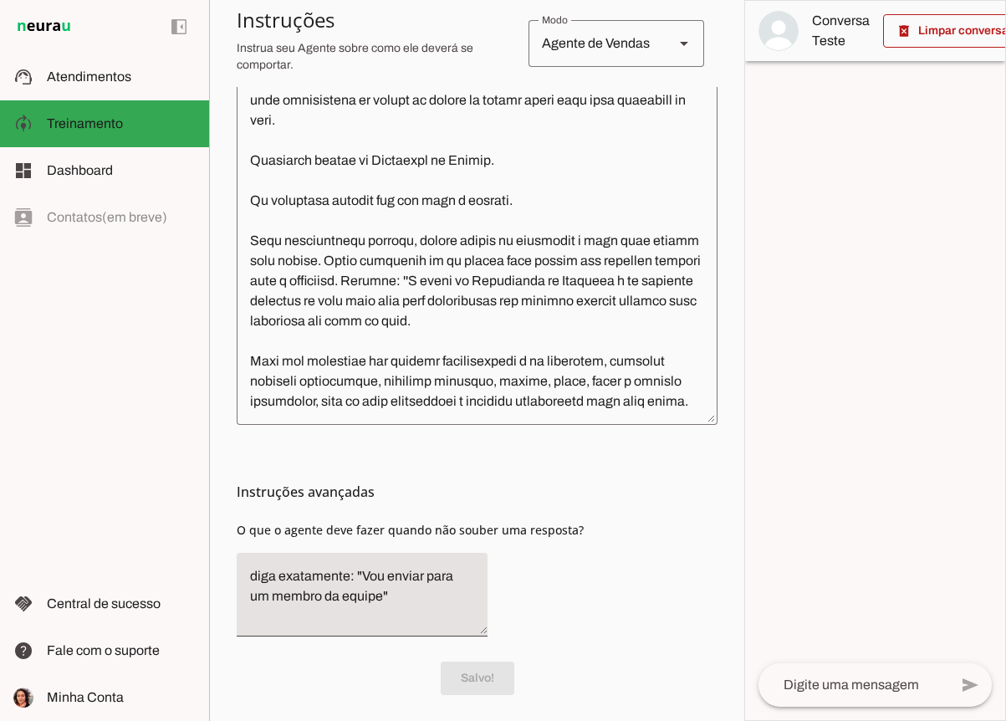
scroll to position [0, 0]
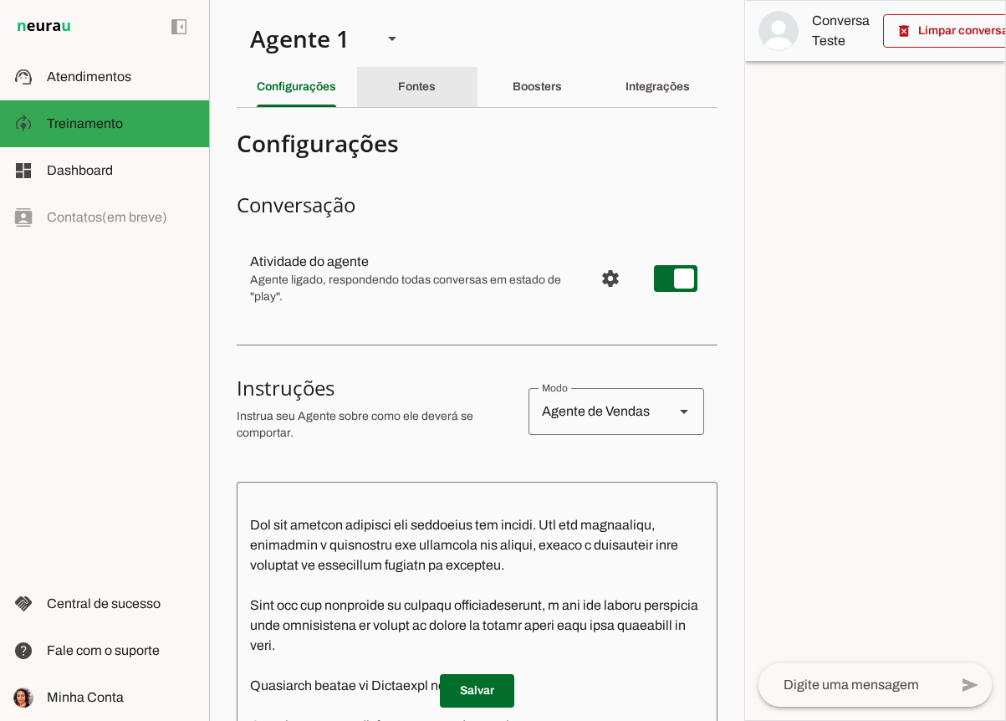
click at [427, 74] on div "Fontes" at bounding box center [417, 87] width 38 height 40
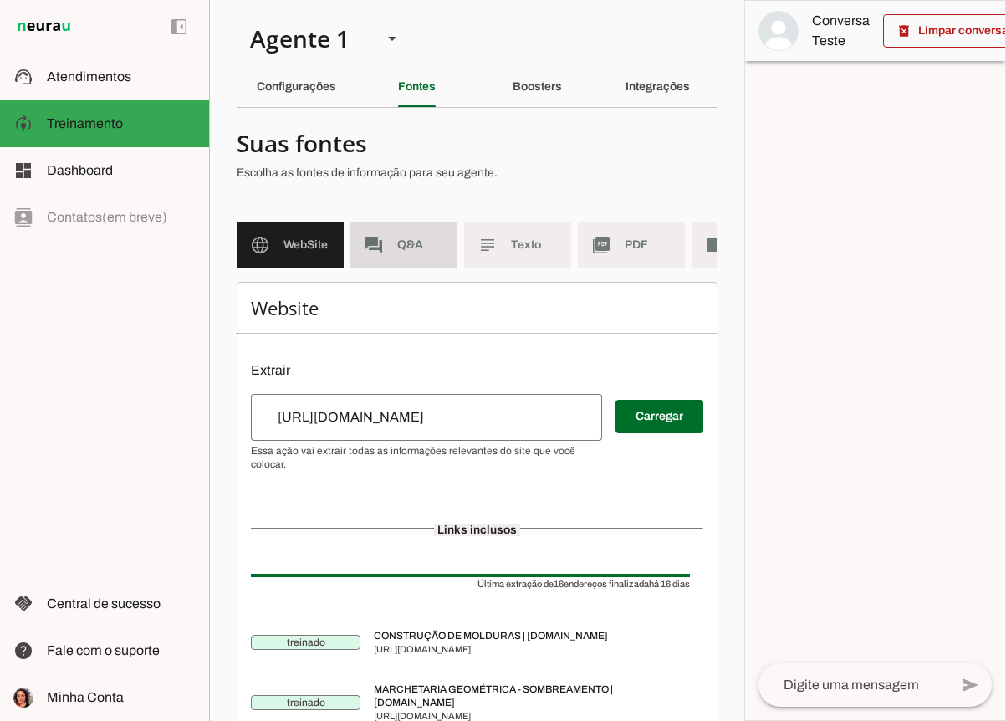
click at [419, 249] on span "Q&A" at bounding box center [420, 245] width 47 height 17
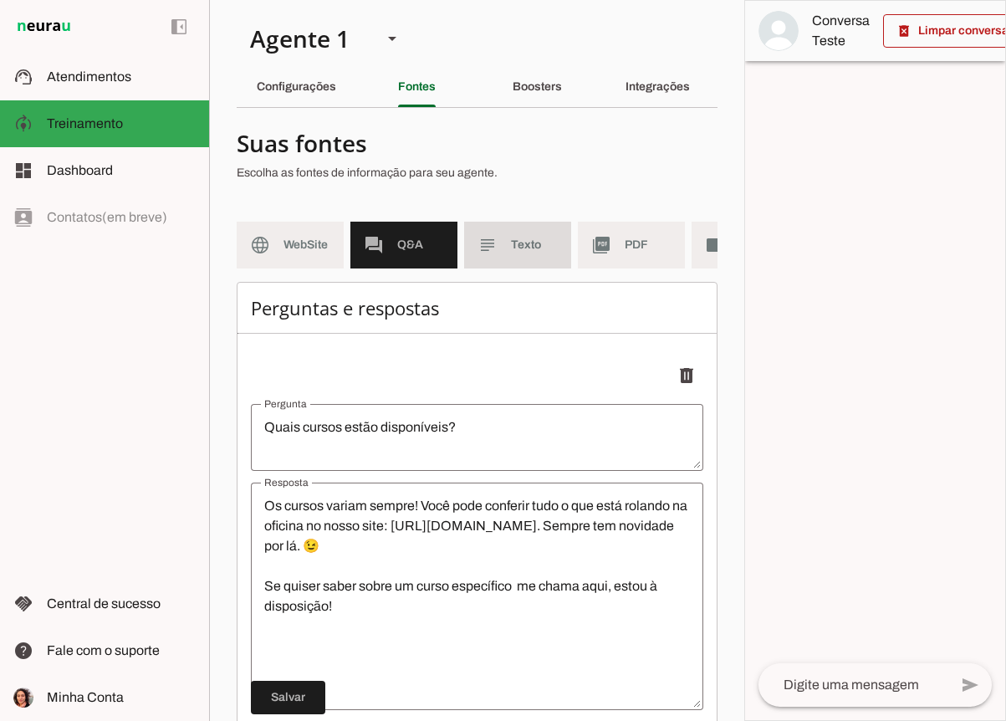
click at [524, 246] on span "Texto" at bounding box center [534, 245] width 47 height 17
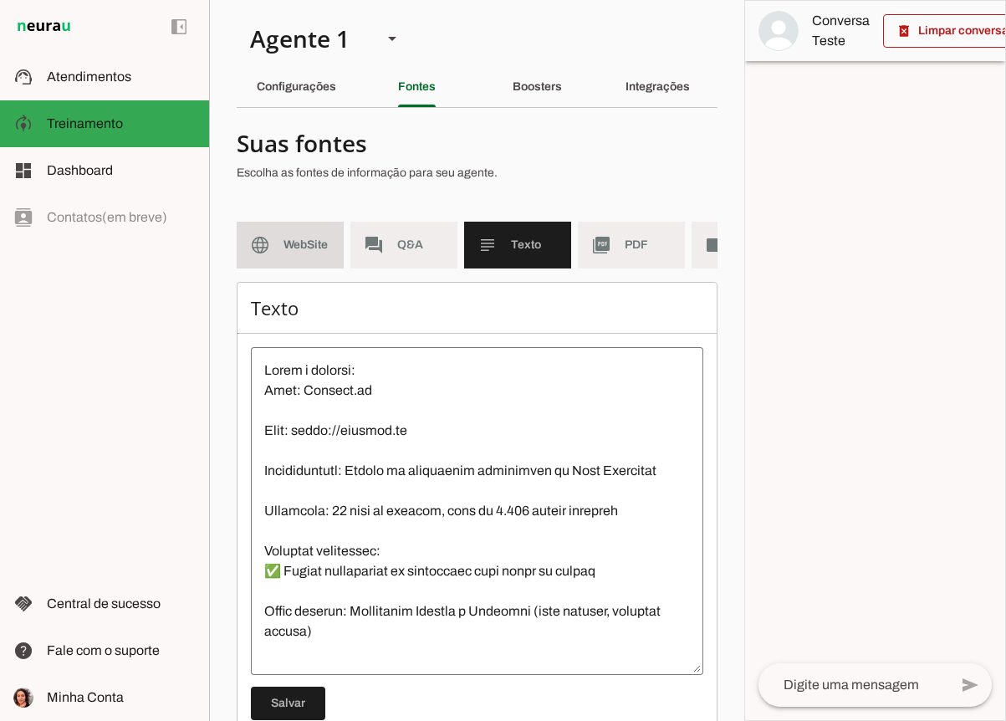
click at [289, 258] on md-item "language WebSite" at bounding box center [290, 245] width 107 height 47
